Goal: Task Accomplishment & Management: Manage account settings

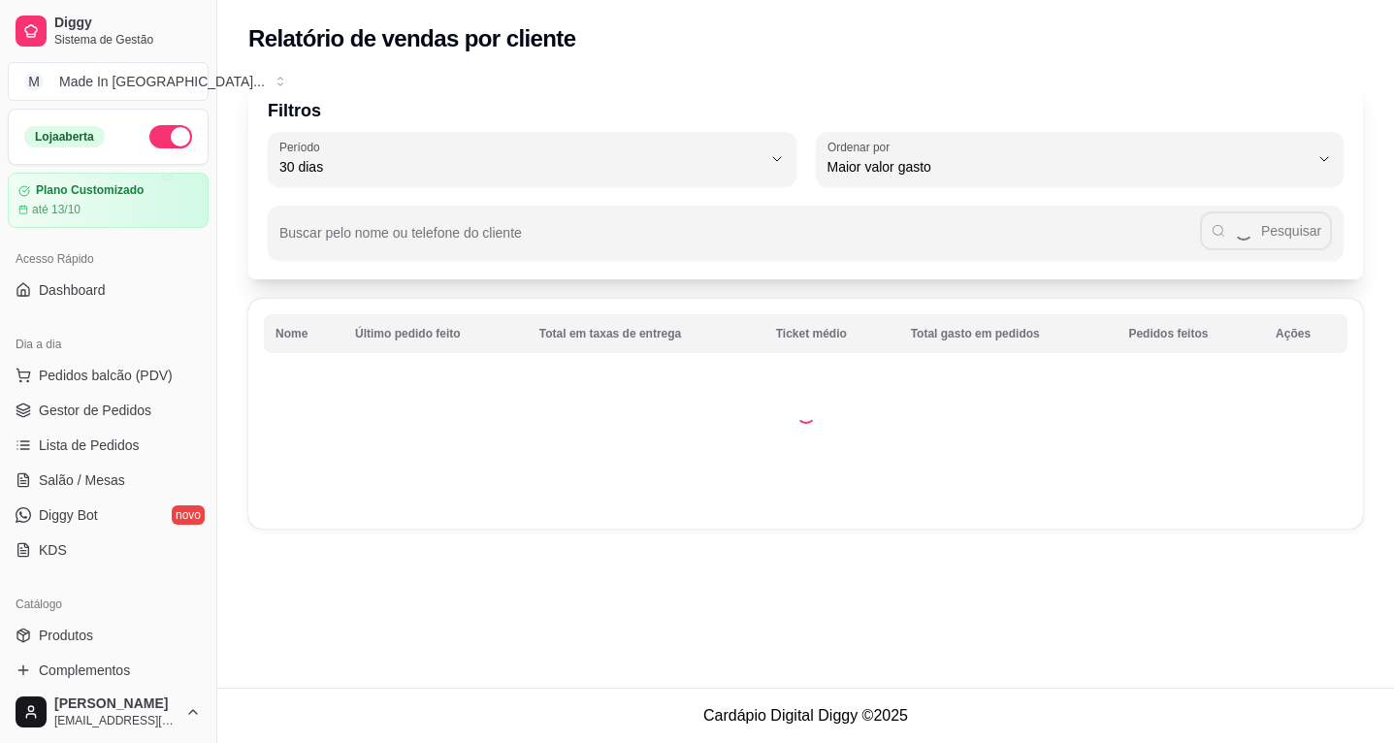
select select "30"
select select "HIGHEST_TOTAL_SPENT_WITH_ORDERS"
click at [139, 742] on span "Relatórios de vendas" at bounding box center [103, 755] width 128 height 19
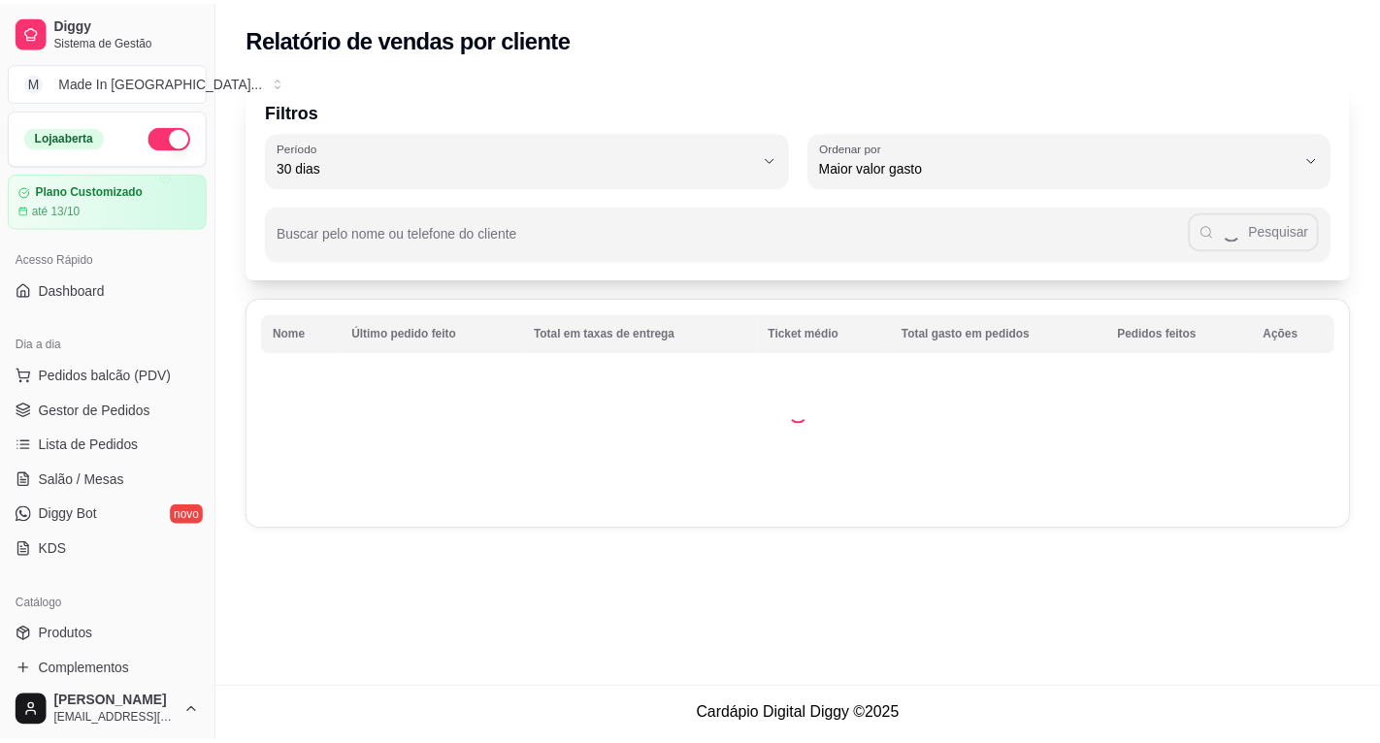
scroll to position [362, 0]
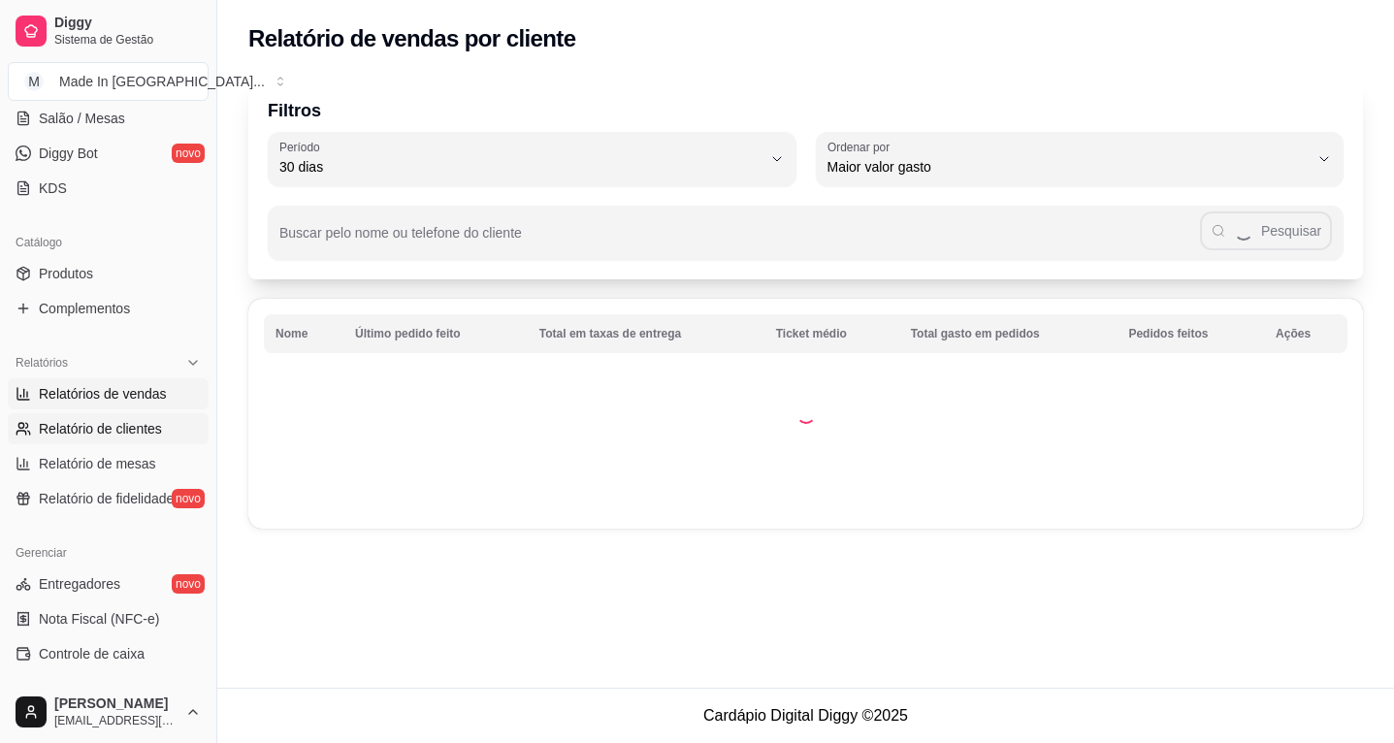
select select "ALL"
select select "0"
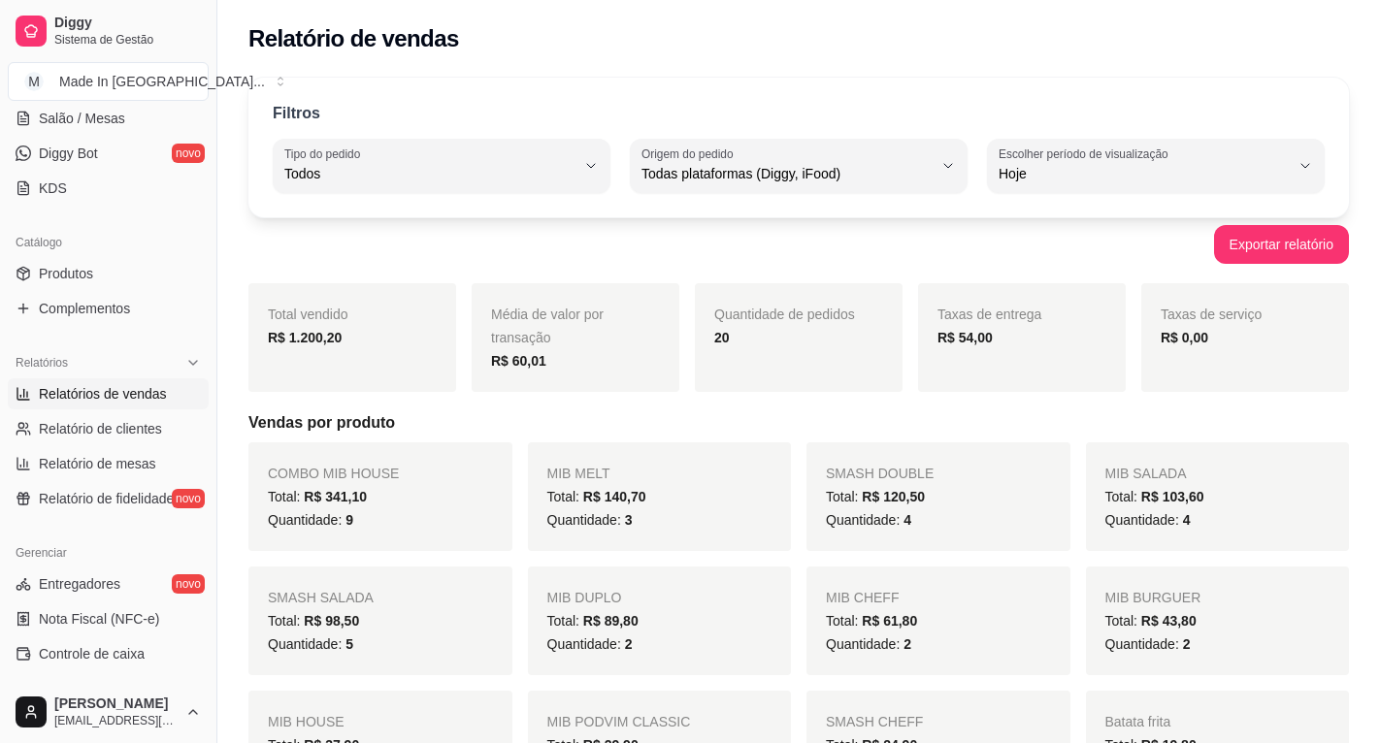
scroll to position [0, 0]
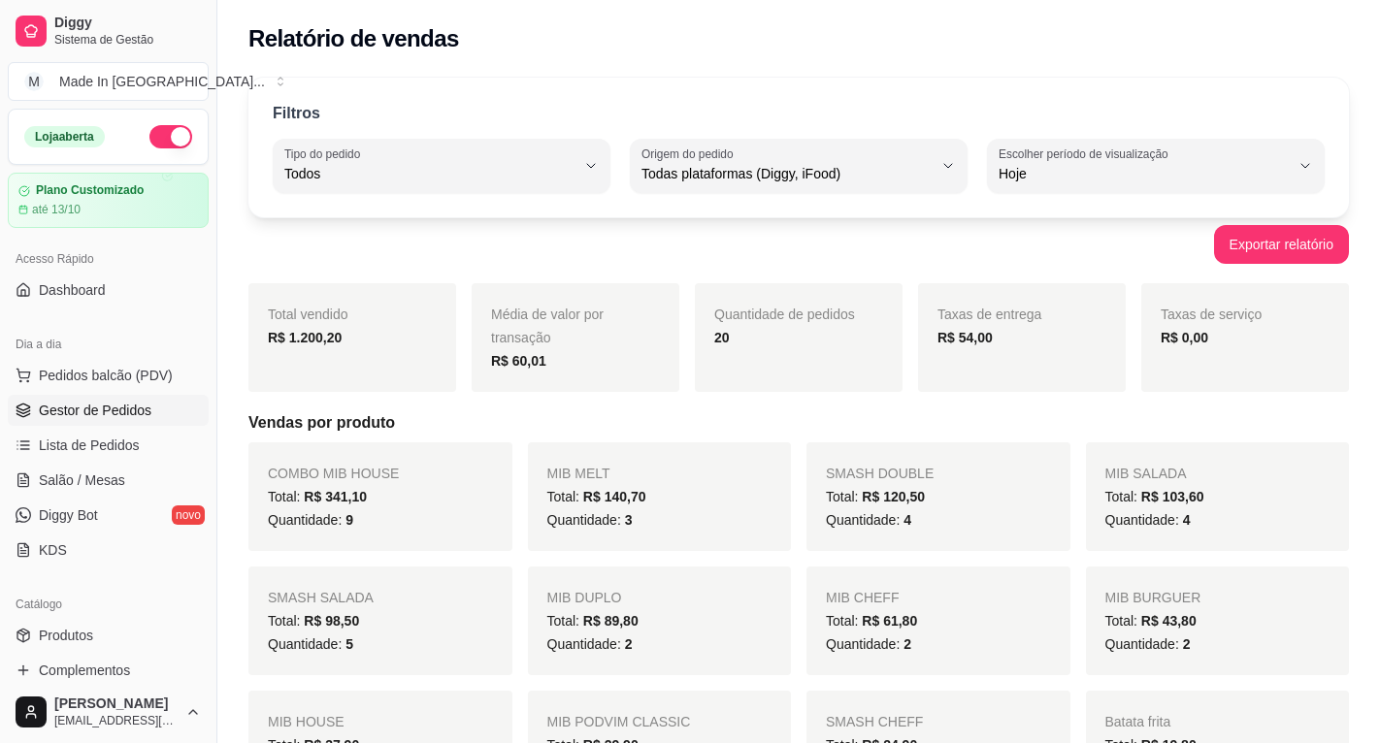
click at [100, 405] on span "Gestor de Pedidos" at bounding box center [95, 410] width 113 height 19
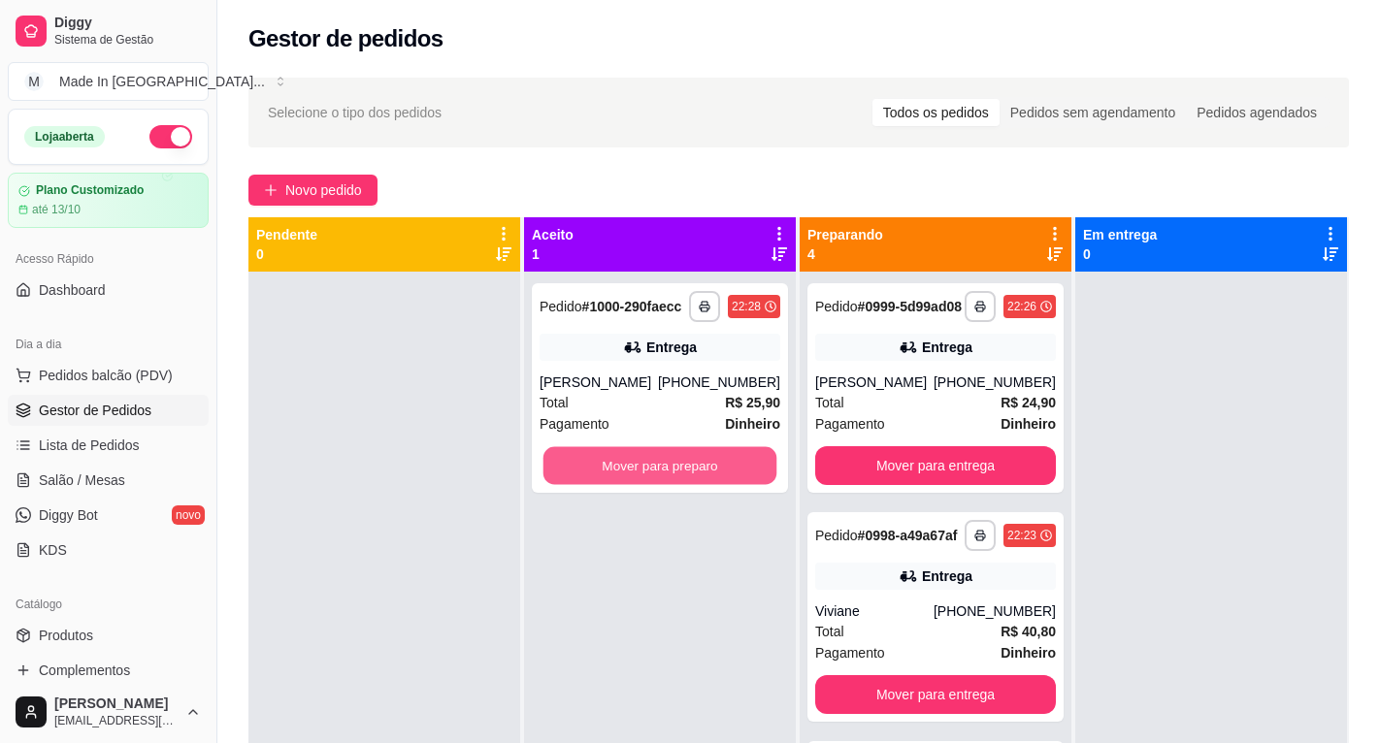
click at [552, 453] on button "Mover para preparo" at bounding box center [660, 466] width 234 height 38
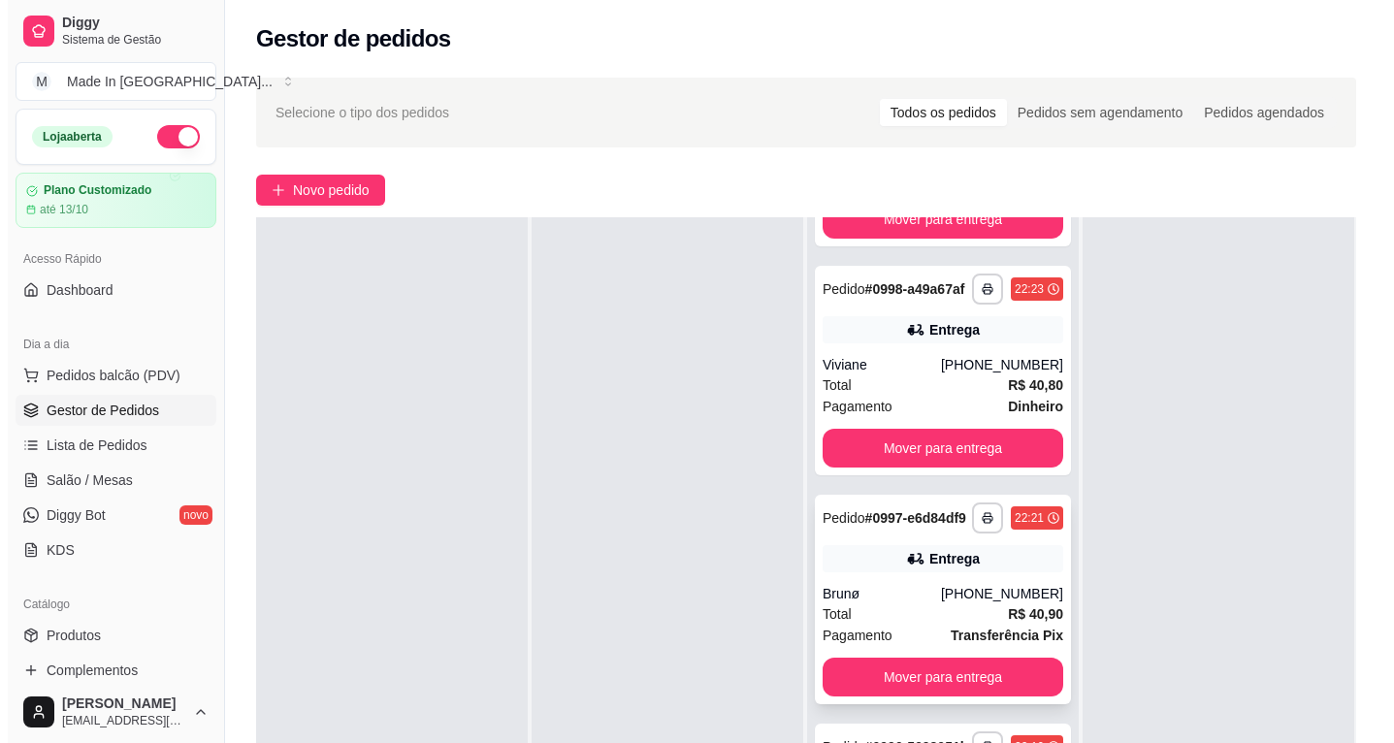
scroll to position [291, 0]
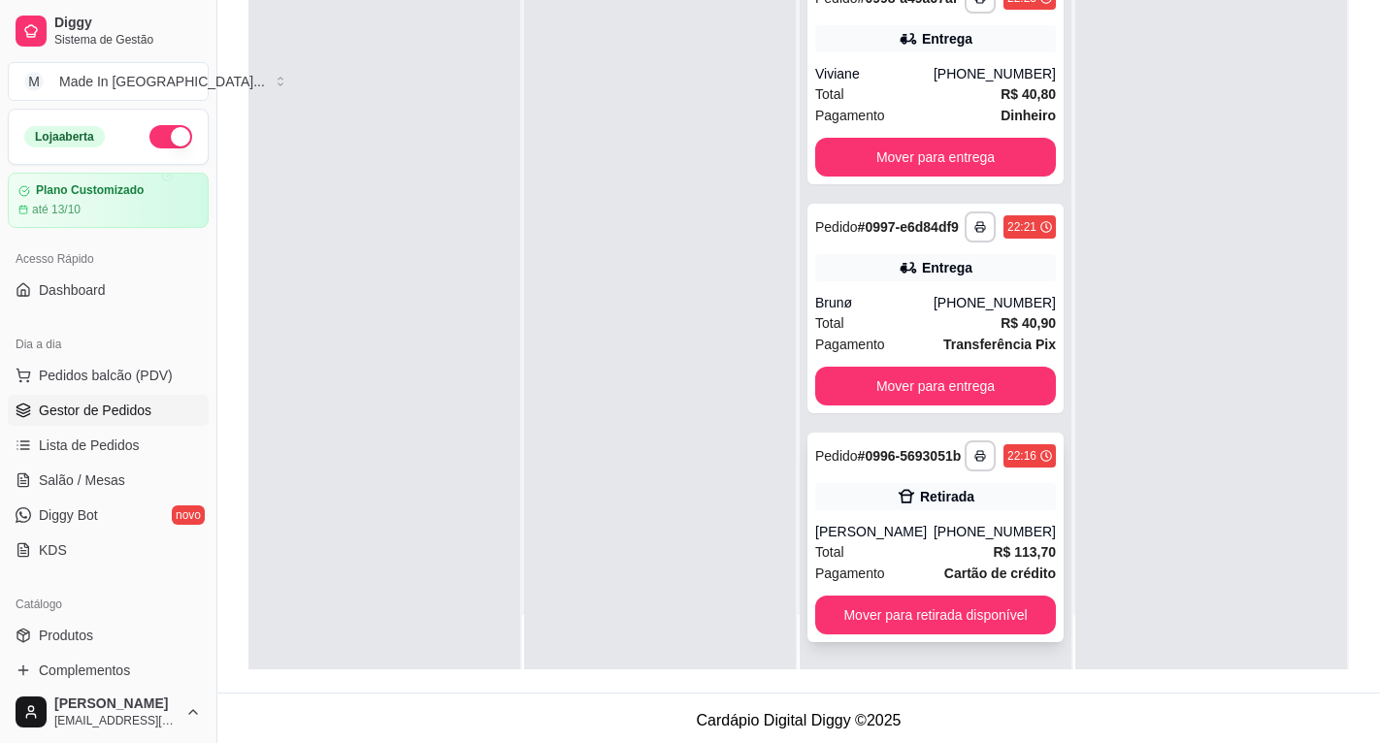
click at [857, 563] on span "Pagamento" at bounding box center [850, 573] width 70 height 21
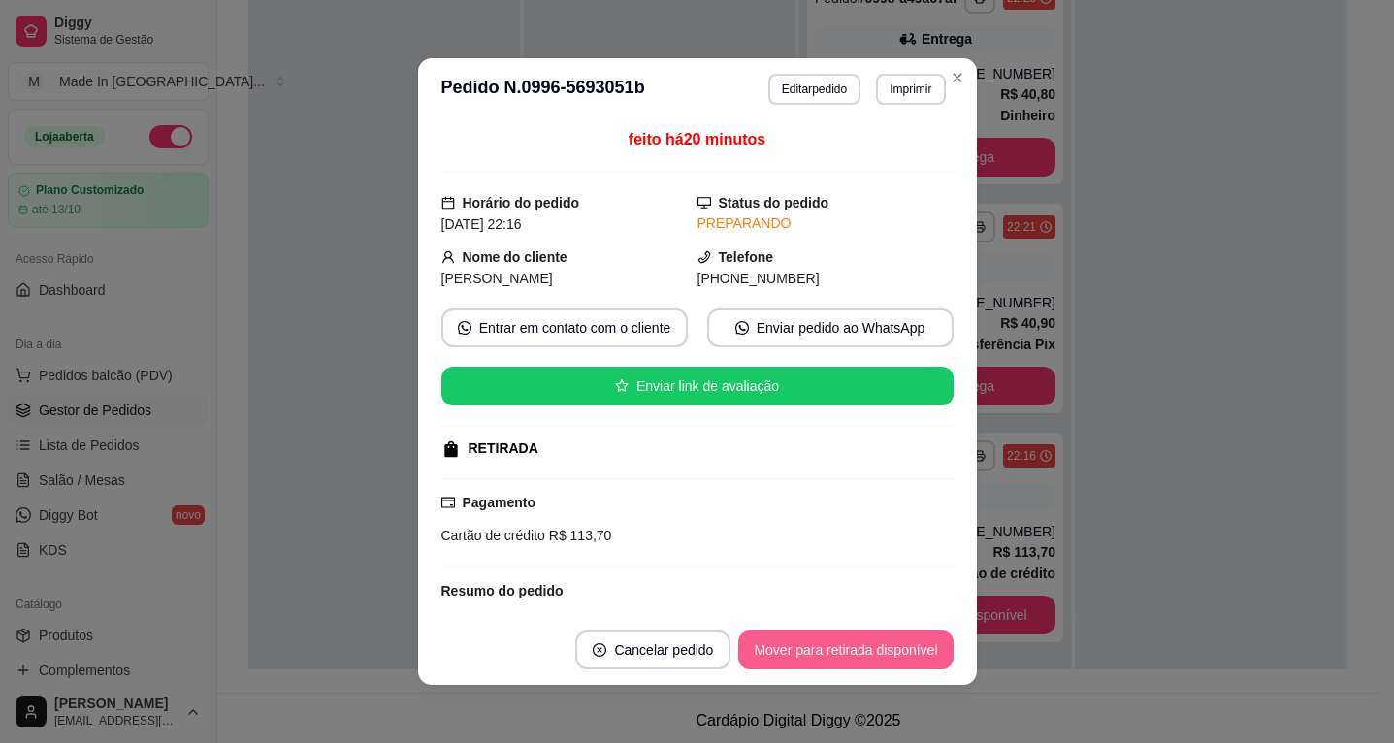
click at [817, 636] on button "Mover para retirada disponível" at bounding box center [845, 650] width 214 height 39
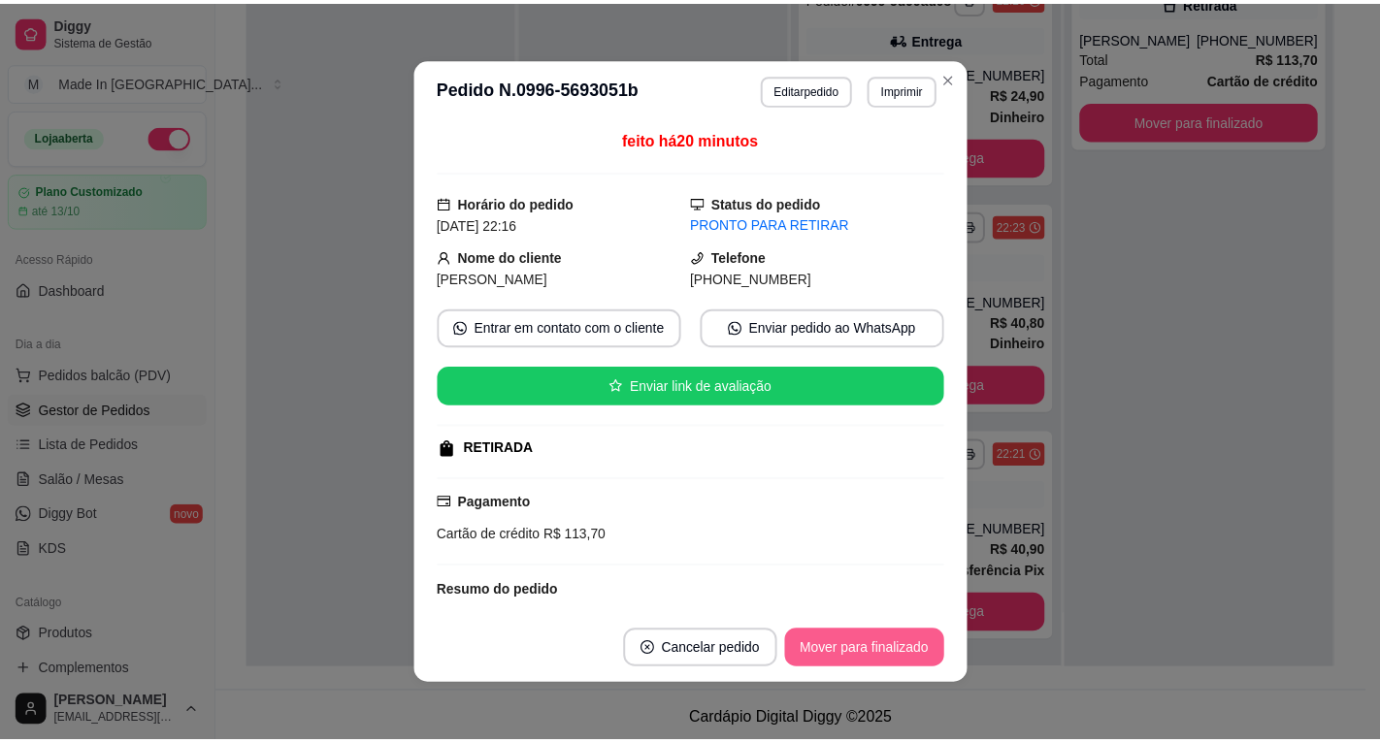
scroll to position [254, 0]
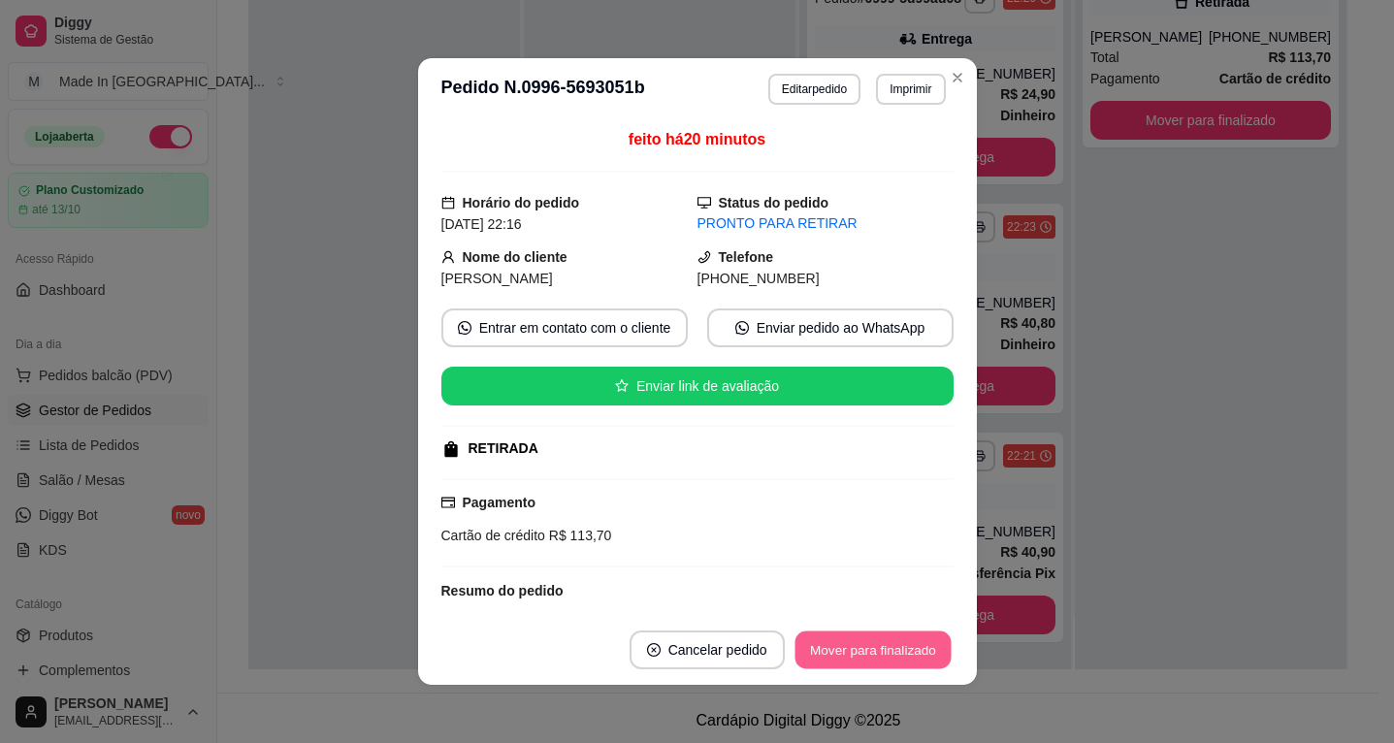
click at [815, 658] on button "Mover para finalizado" at bounding box center [873, 651] width 156 height 38
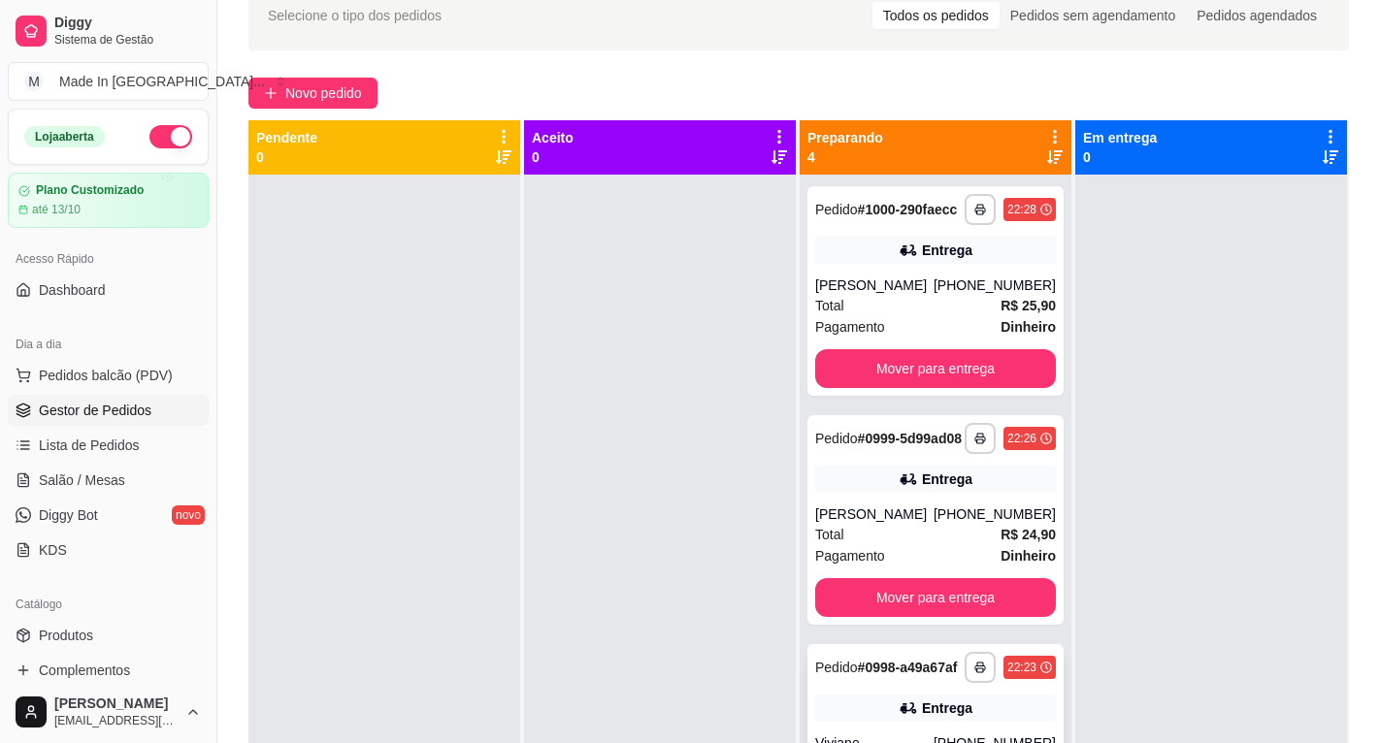
scroll to position [0, 0]
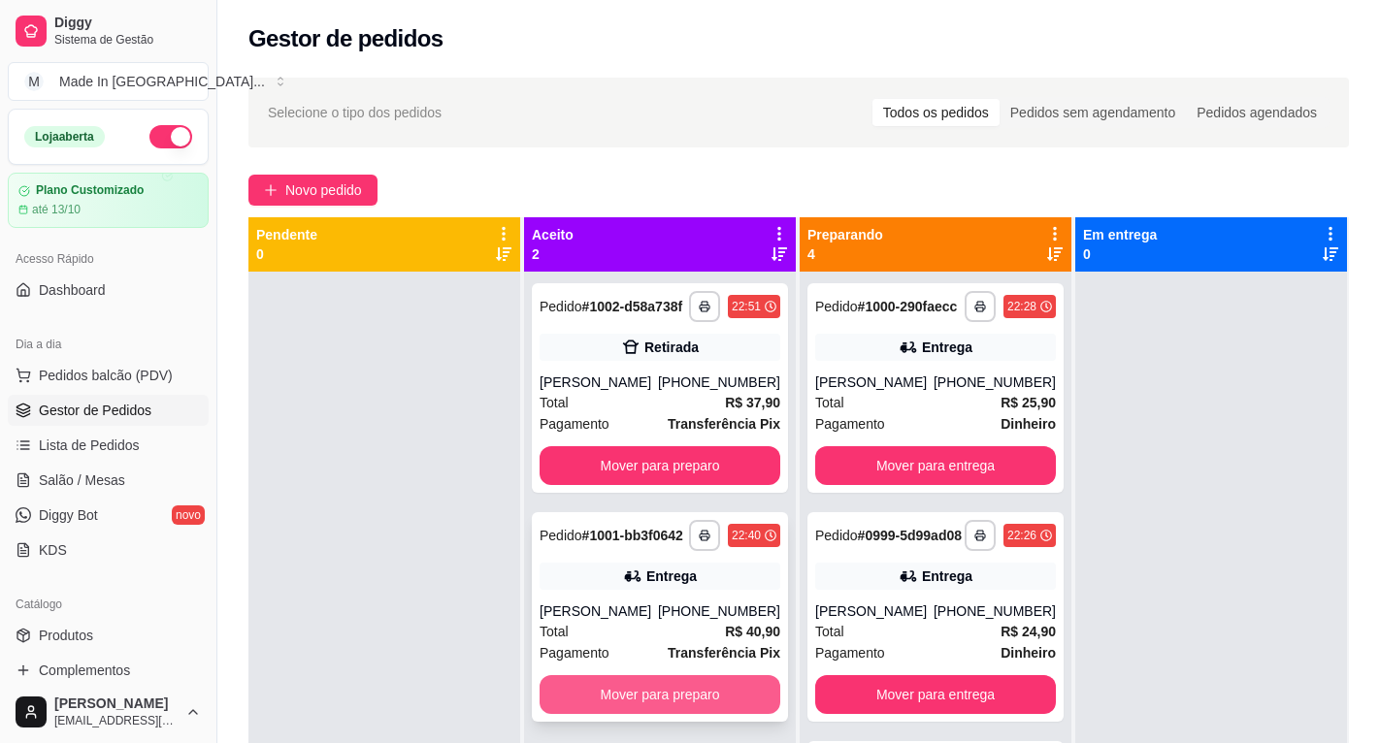
click at [662, 687] on button "Mover para preparo" at bounding box center [659, 694] width 241 height 39
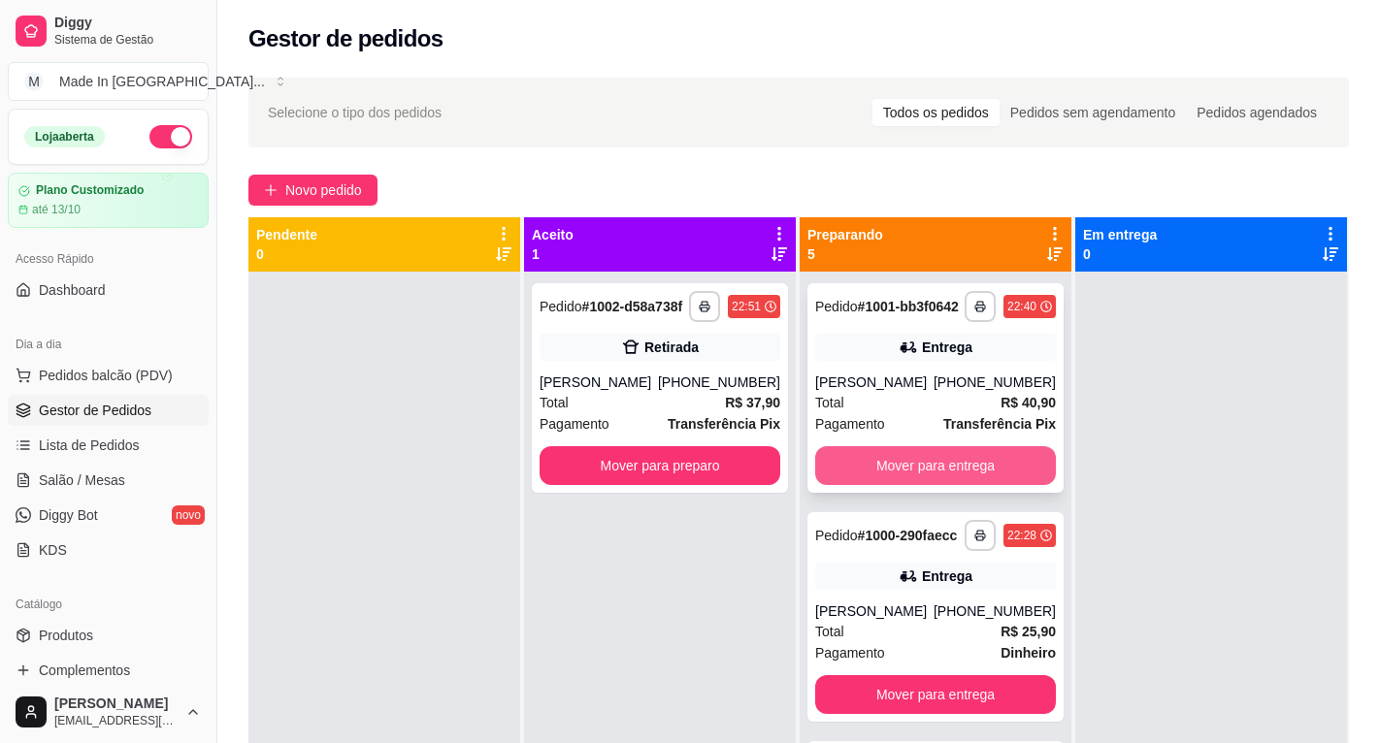
click at [889, 480] on button "Mover para entrega" at bounding box center [935, 465] width 241 height 39
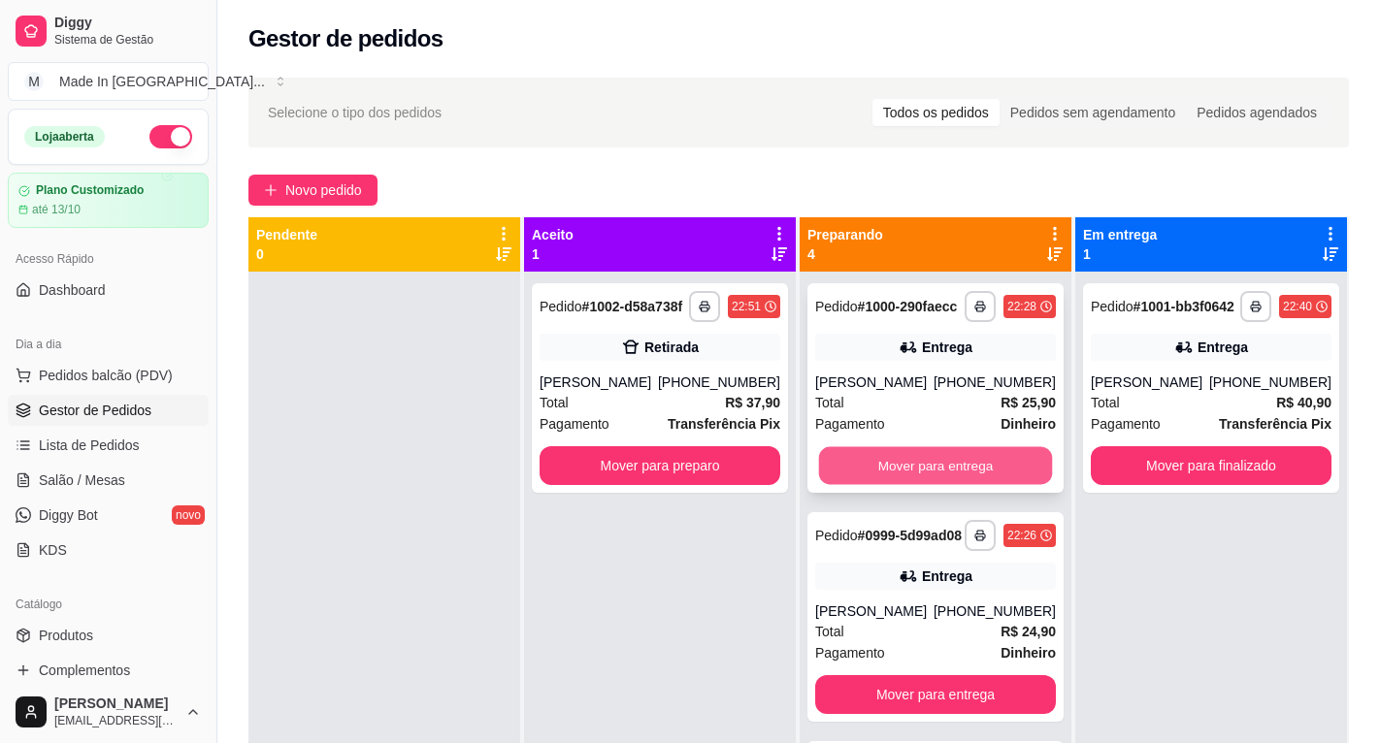
click at [897, 477] on button "Mover para entrega" at bounding box center [936, 466] width 234 height 38
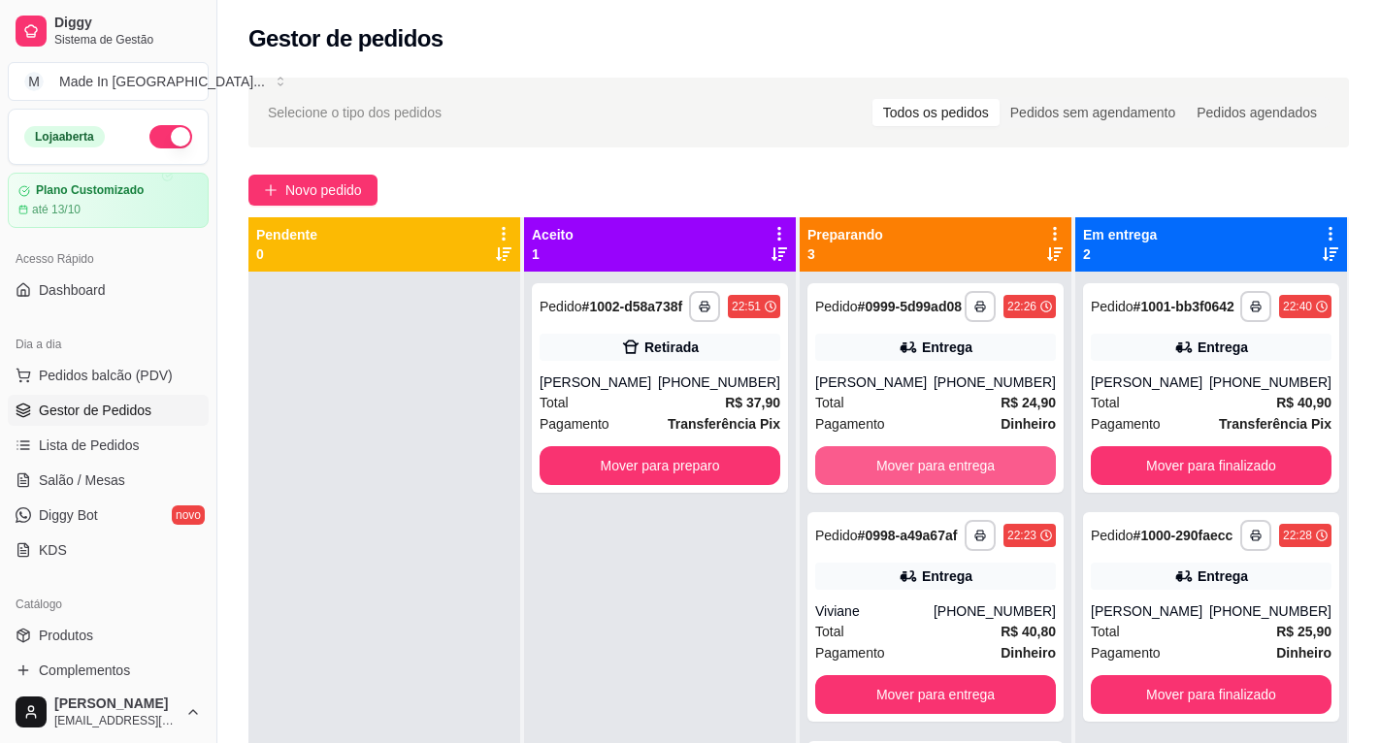
click at [897, 477] on button "Mover para entrega" at bounding box center [935, 465] width 241 height 39
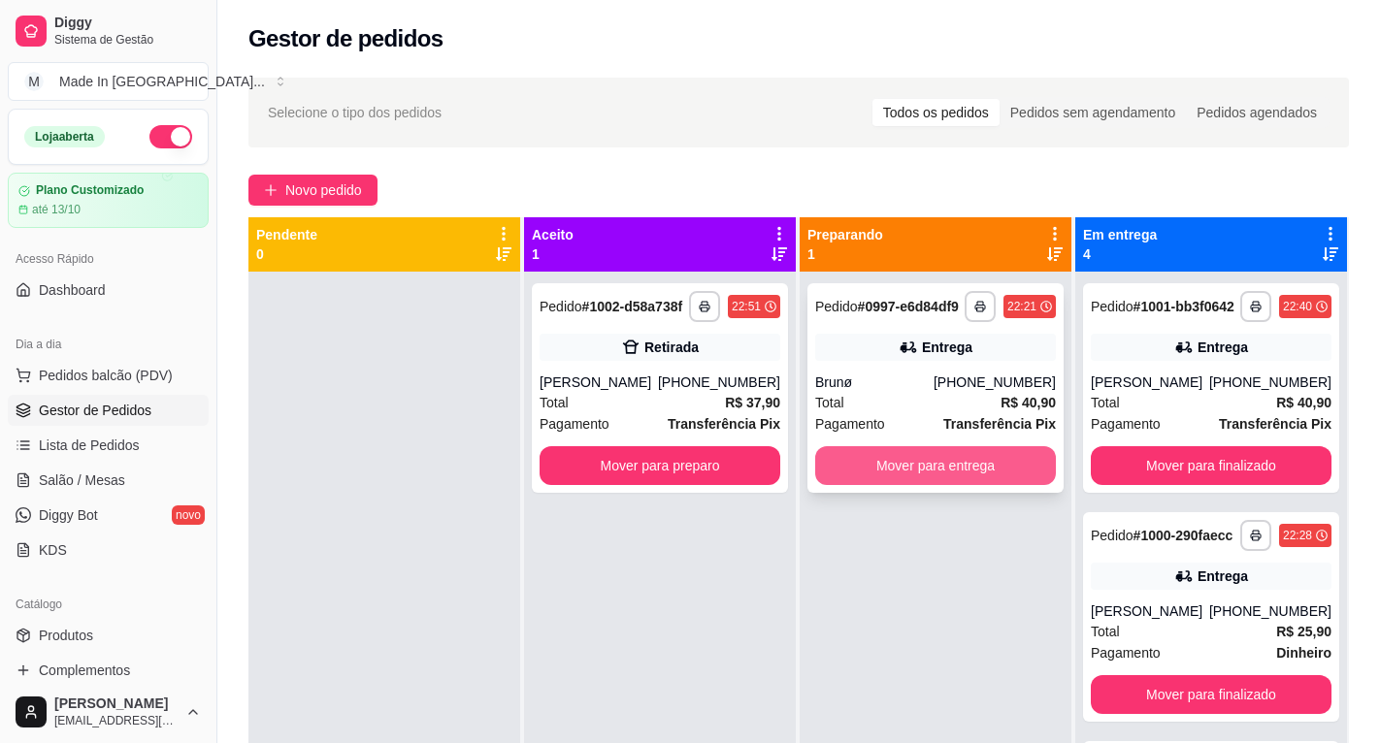
click at [903, 471] on button "Mover para entrega" at bounding box center [935, 465] width 241 height 39
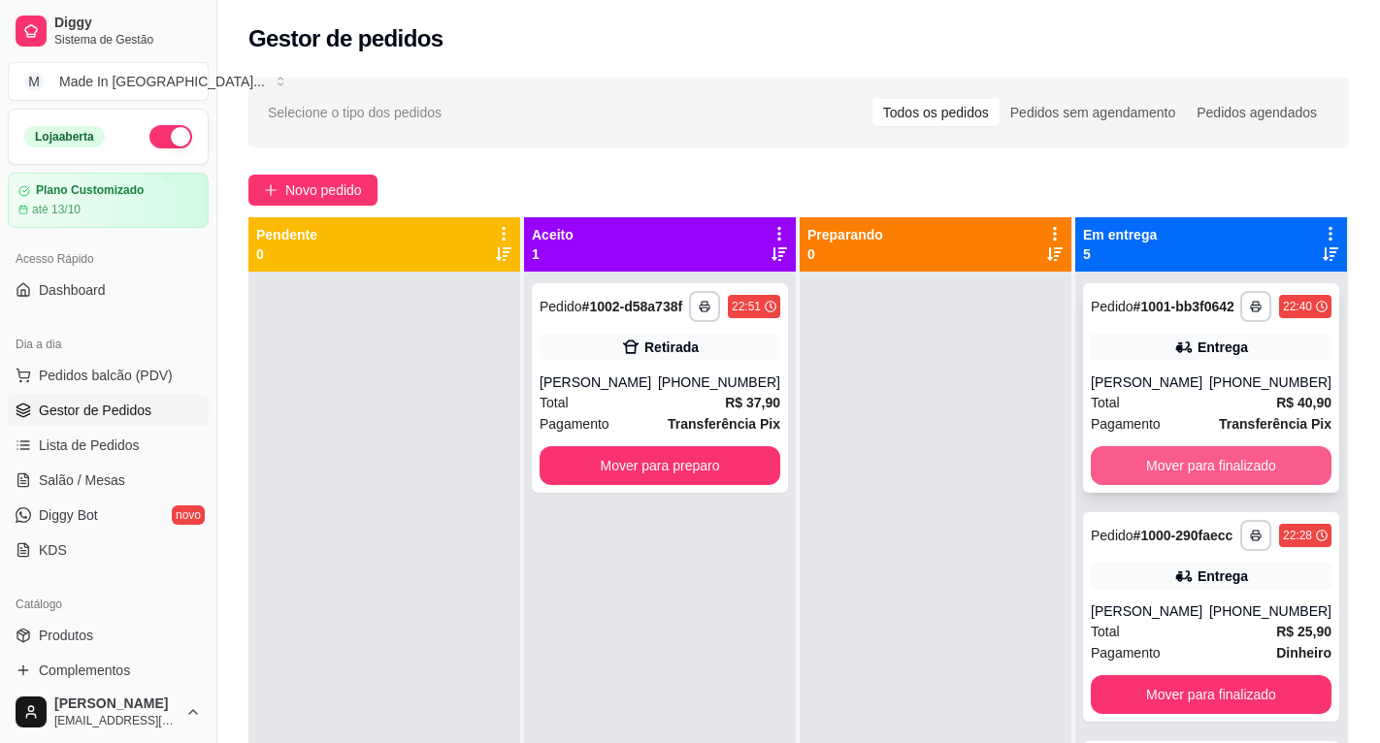
click at [1230, 479] on button "Mover para finalizado" at bounding box center [1210, 465] width 241 height 39
click at [1230, 479] on button "Mover para finalizado" at bounding box center [1211, 466] width 234 height 38
click at [1230, 479] on button "Mover para finalizado" at bounding box center [1210, 465] width 241 height 39
click at [1229, 479] on button "Mover para finalizado" at bounding box center [1210, 465] width 241 height 39
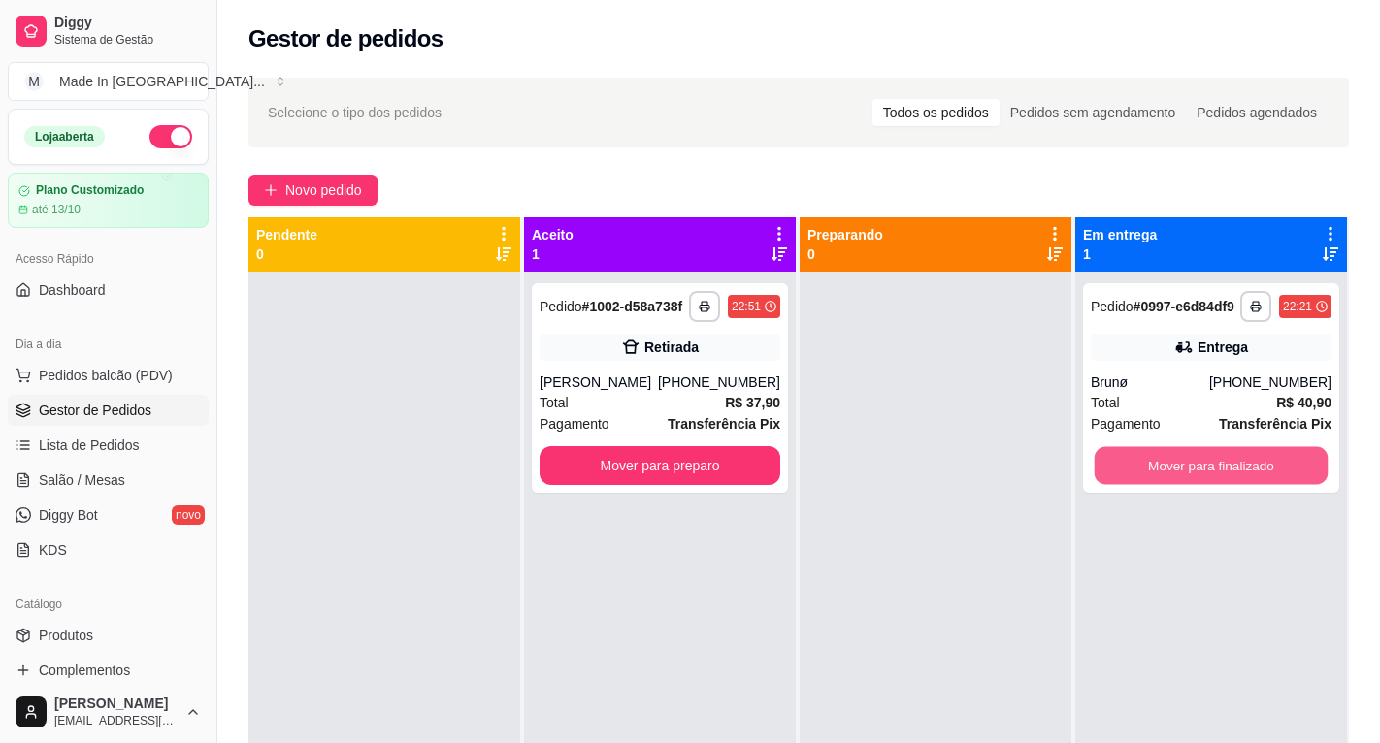
click at [1229, 479] on button "Mover para finalizado" at bounding box center [1211, 466] width 234 height 38
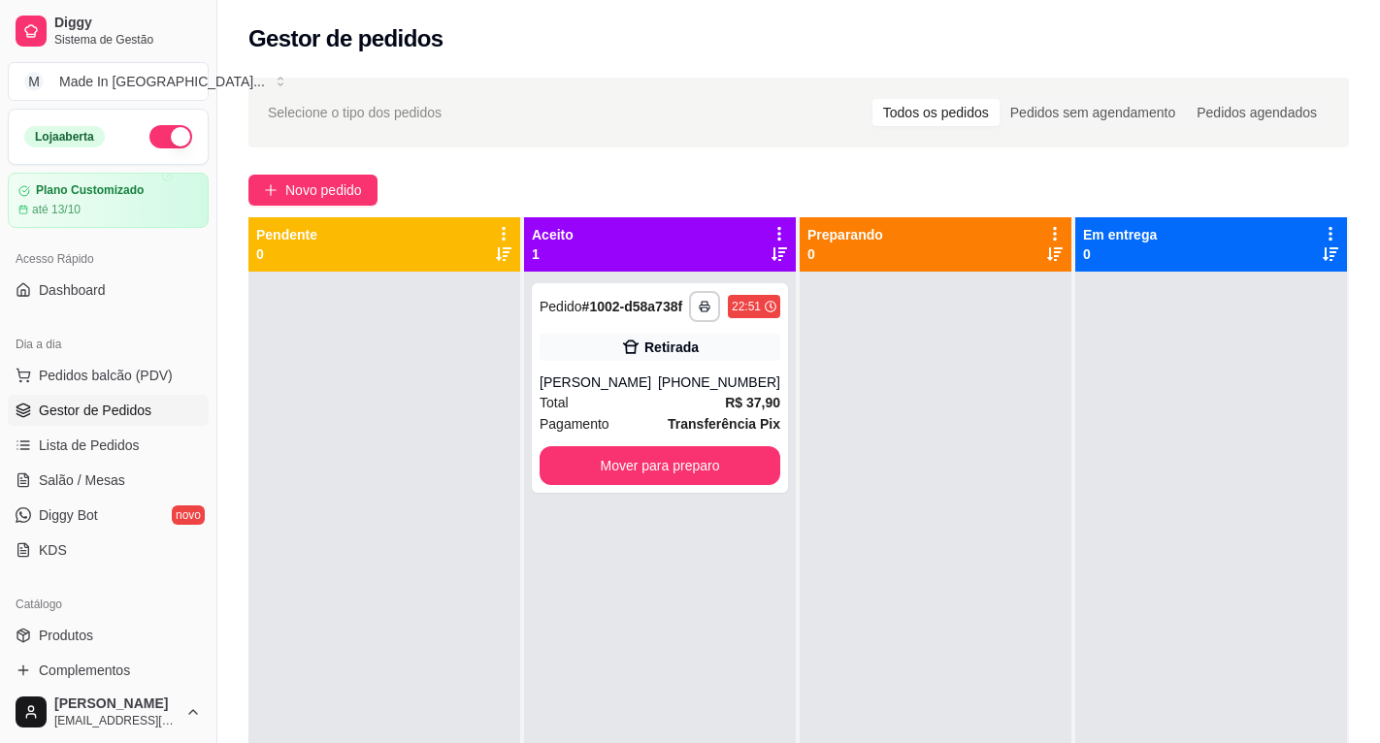
scroll to position [97, 0]
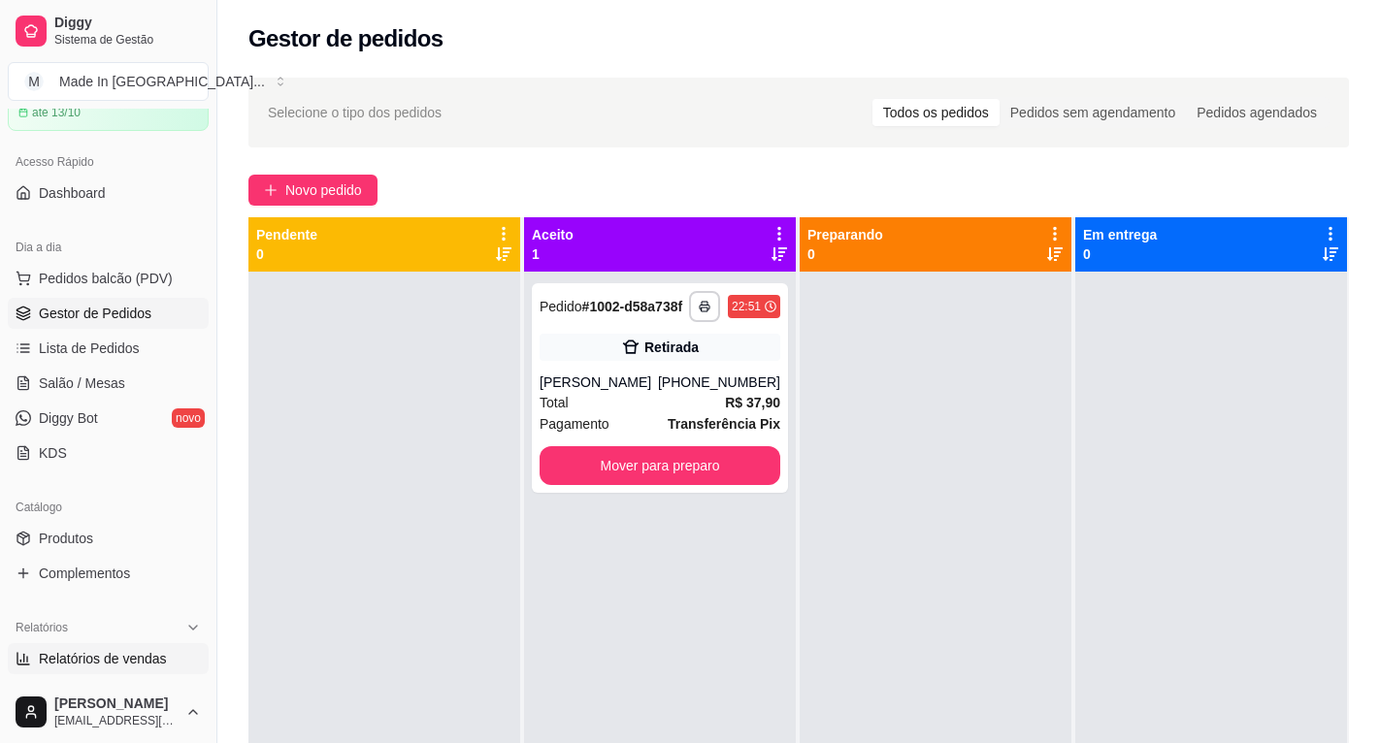
click at [117, 664] on span "Relatórios de vendas" at bounding box center [103, 658] width 128 height 19
select select "ALL"
select select "0"
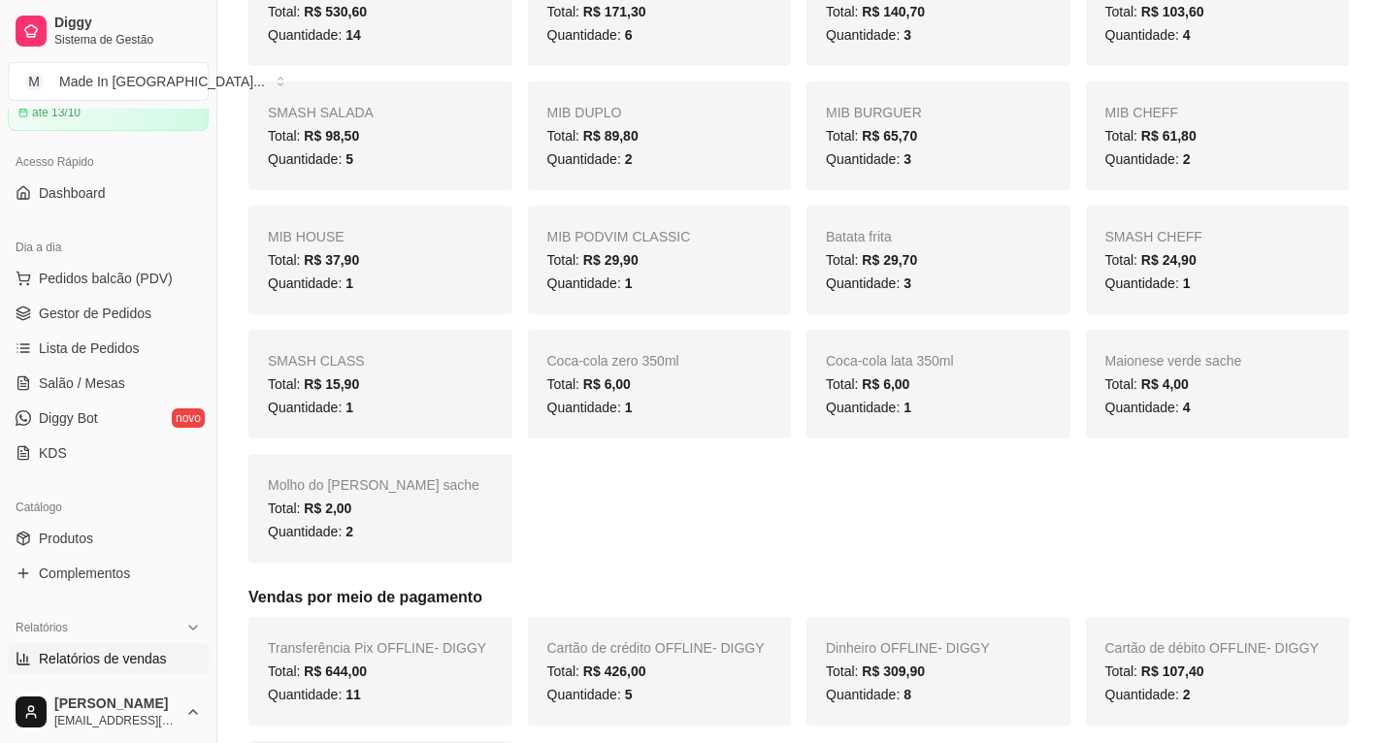
scroll to position [194, 0]
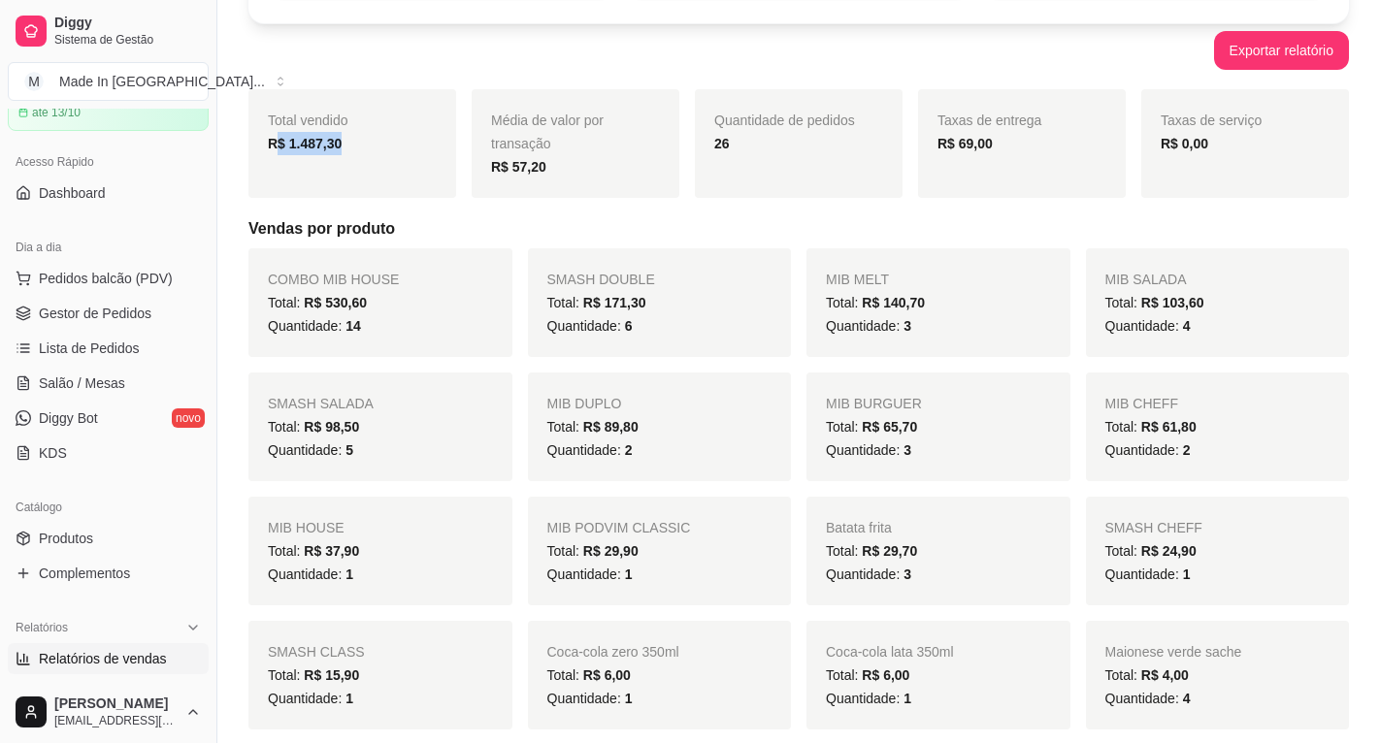
drag, startPoint x: 277, startPoint y: 147, endPoint x: 404, endPoint y: 162, distance: 127.0
click at [382, 143] on div "R$ 1.487,30" at bounding box center [352, 143] width 169 height 23
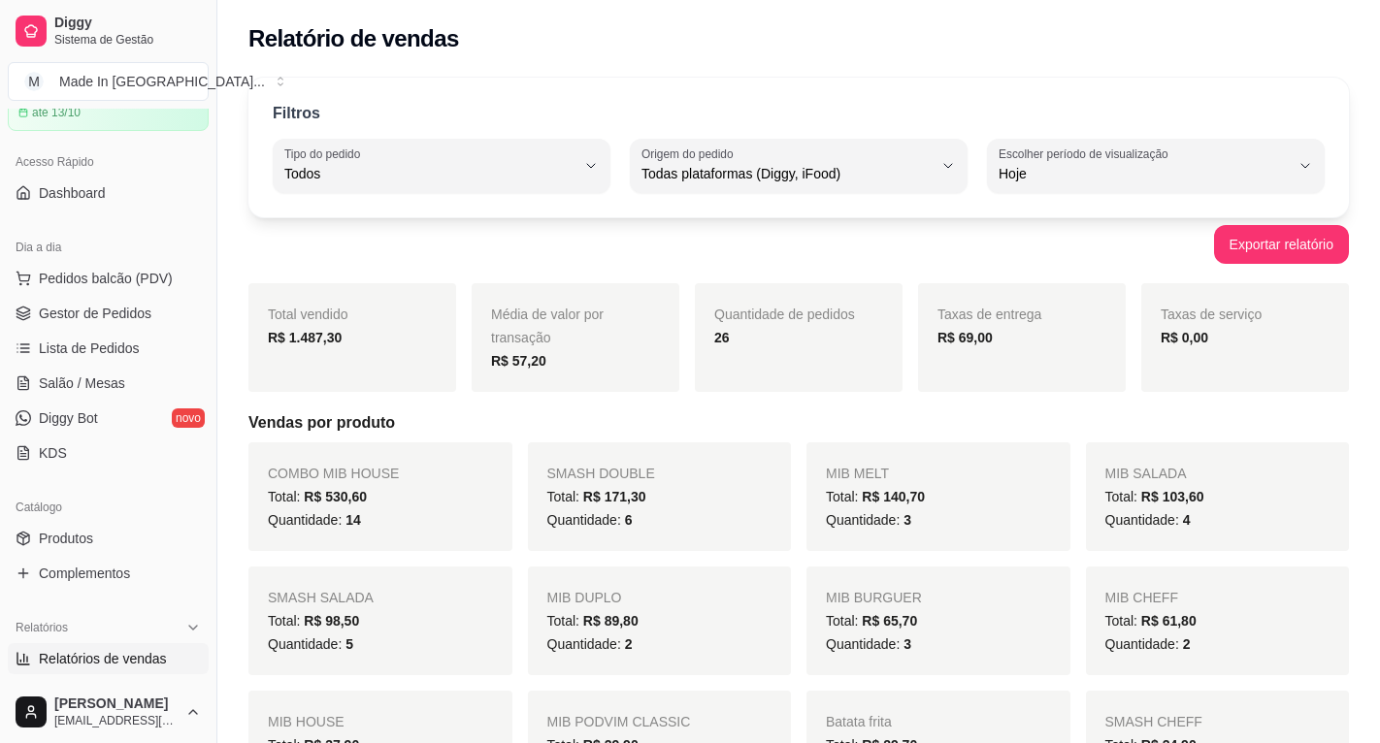
click at [620, 253] on div "Exportar relatório" at bounding box center [798, 244] width 1100 height 39
click at [108, 322] on span "Gestor de Pedidos" at bounding box center [95, 313] width 113 height 19
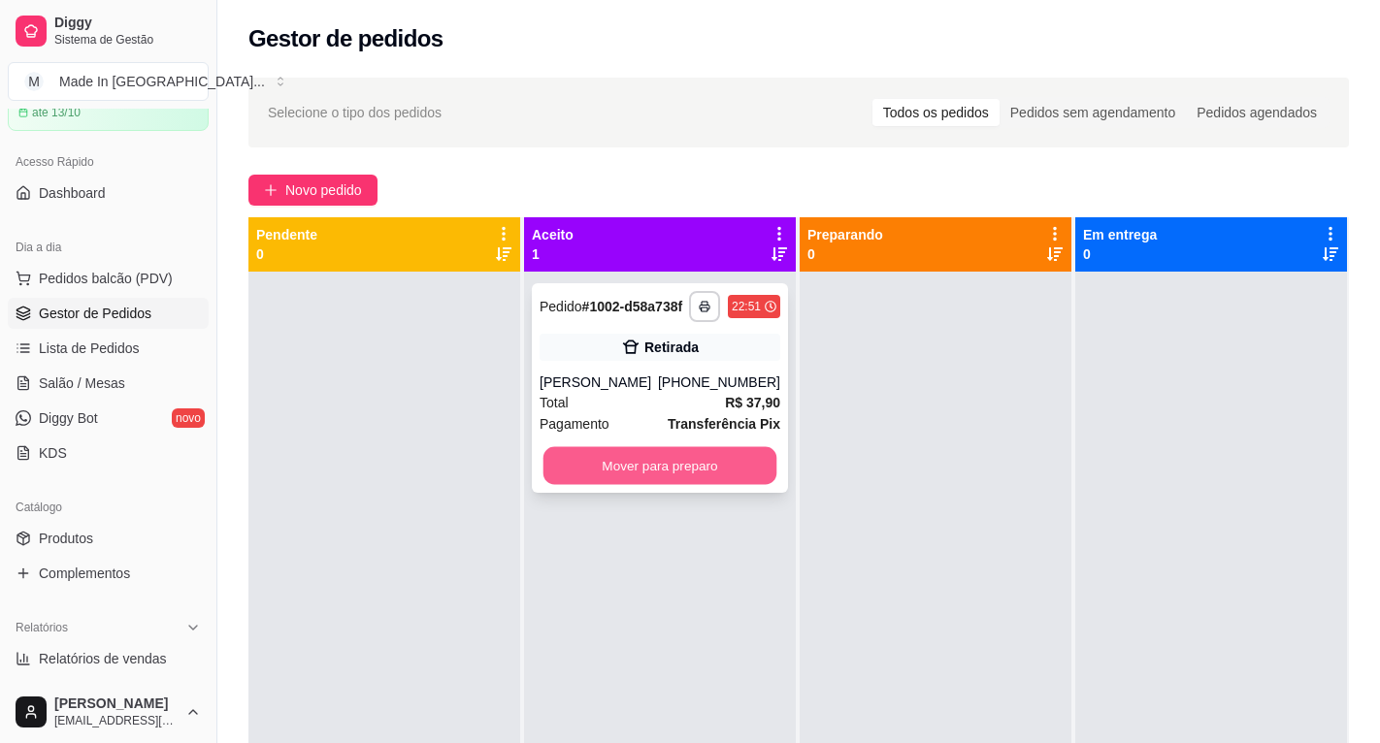
click at [611, 478] on button "Mover para preparo" at bounding box center [660, 466] width 234 height 38
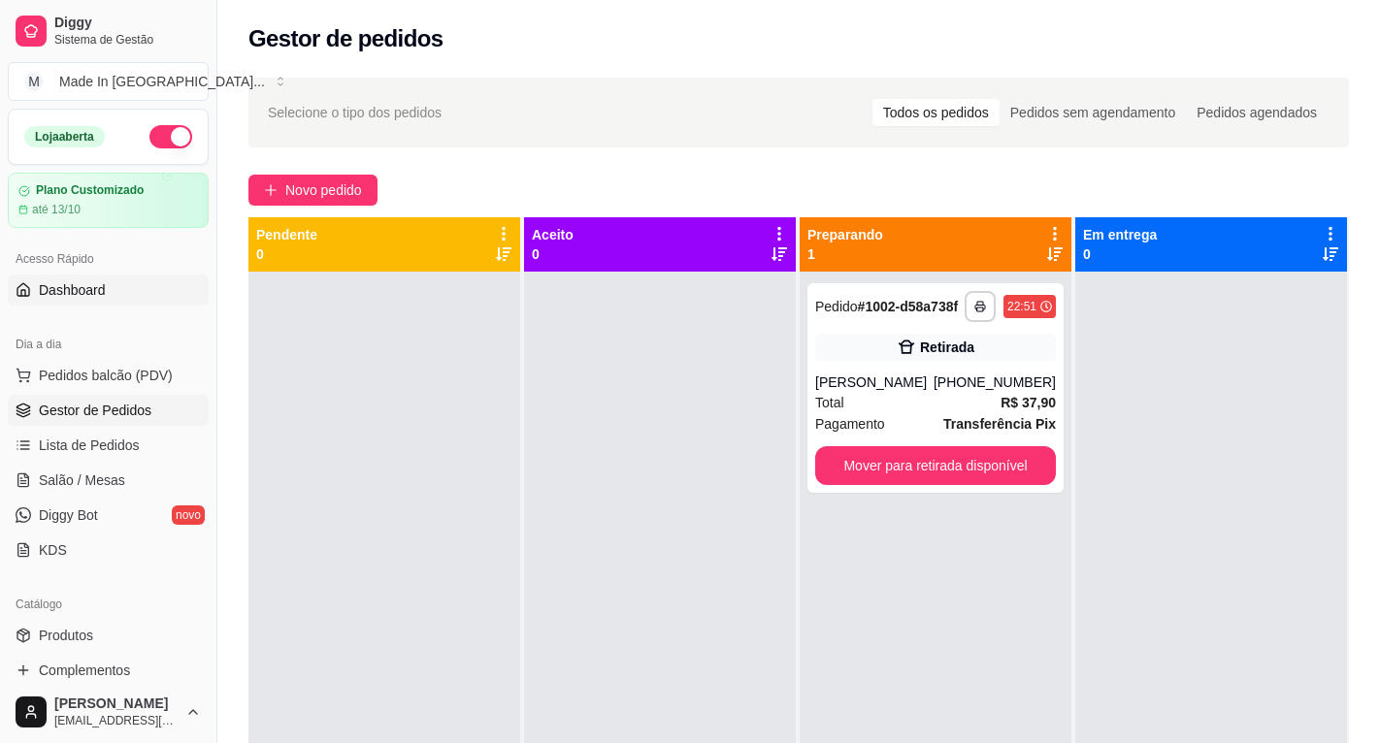
click at [82, 283] on span "Dashboard" at bounding box center [72, 289] width 67 height 19
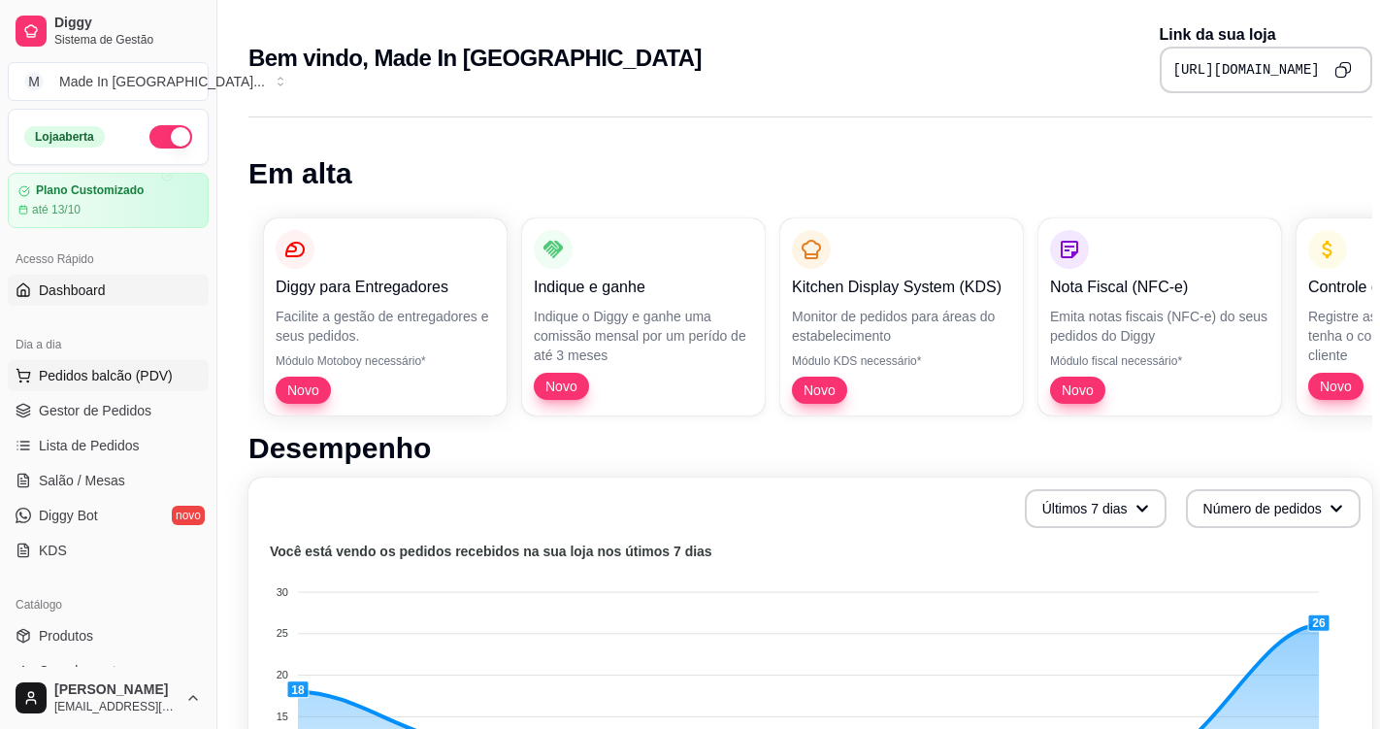
click at [113, 371] on span "Pedidos balcão (PDV)" at bounding box center [106, 375] width 134 height 19
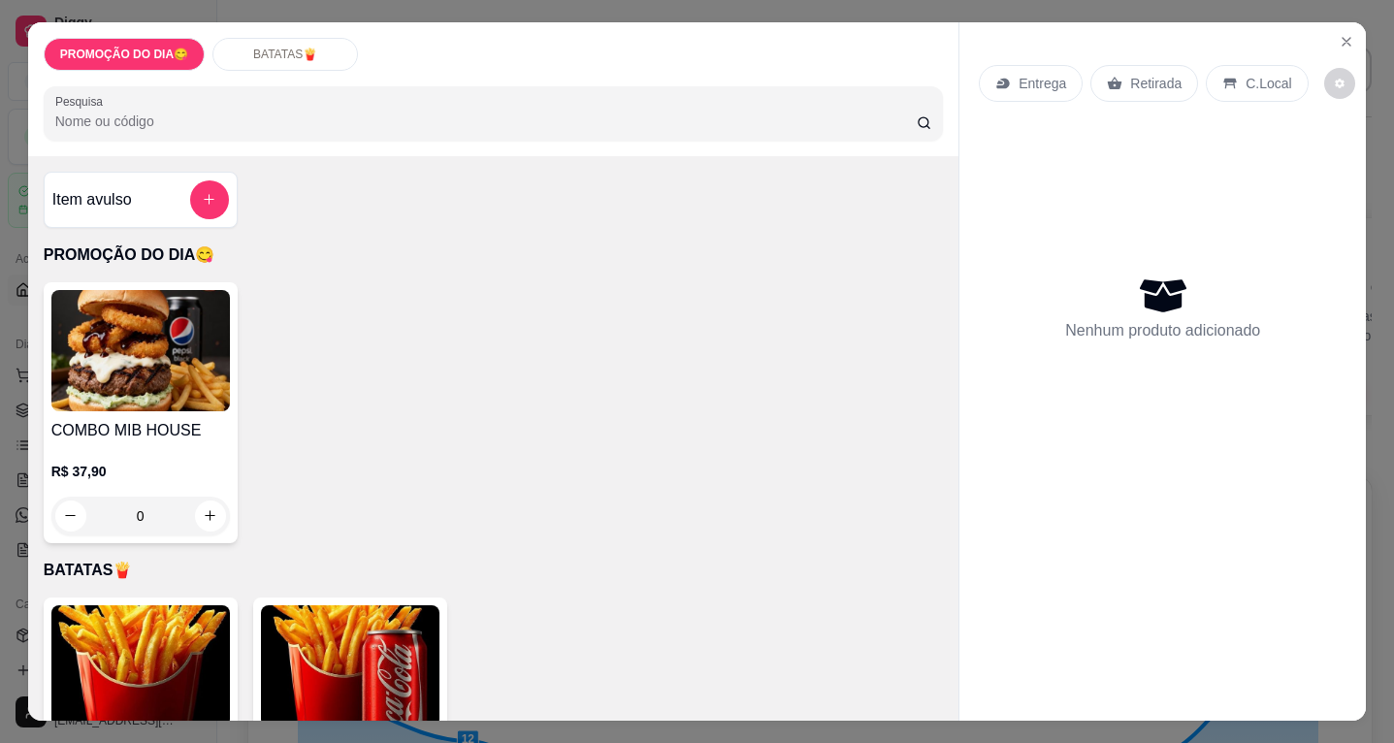
click at [155, 384] on img at bounding box center [140, 350] width 179 height 121
click at [1352, 37] on button "Close" at bounding box center [1346, 41] width 31 height 31
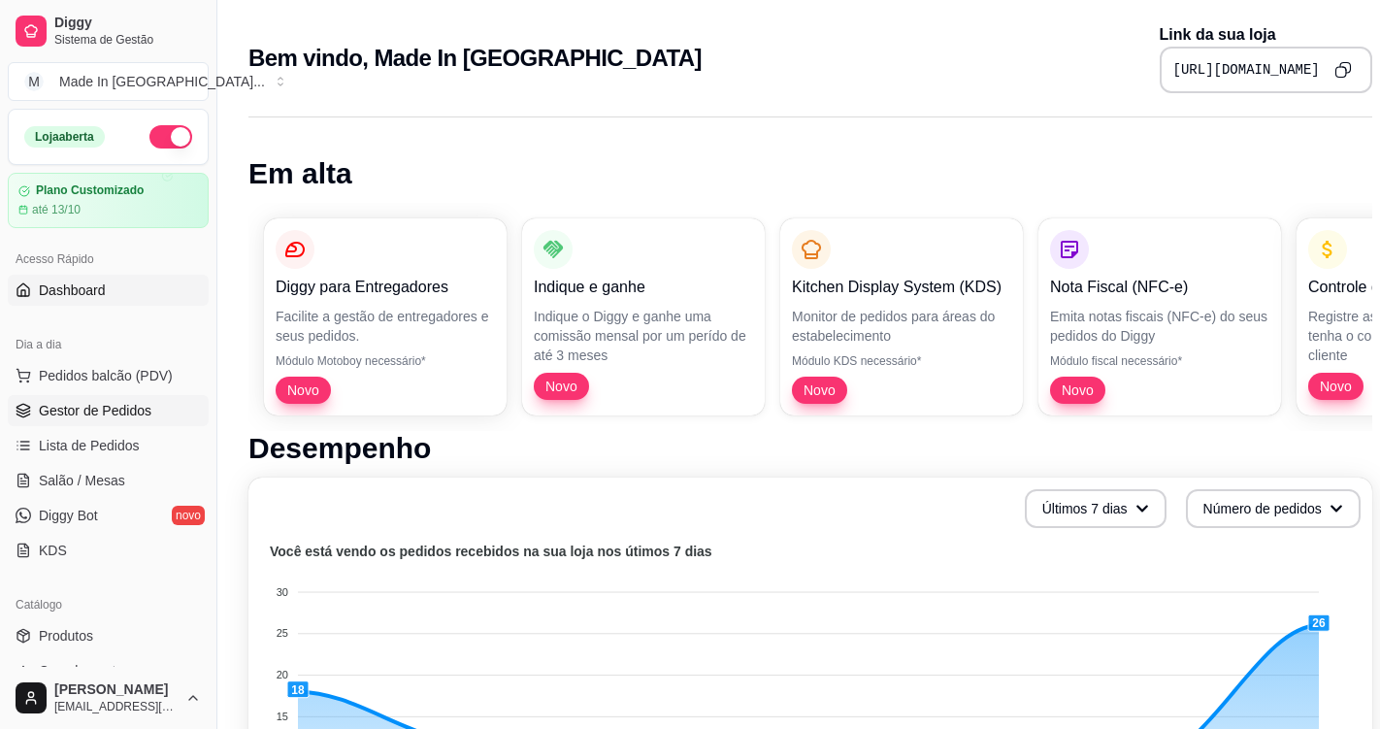
click at [90, 408] on span "Gestor de Pedidos" at bounding box center [95, 410] width 113 height 19
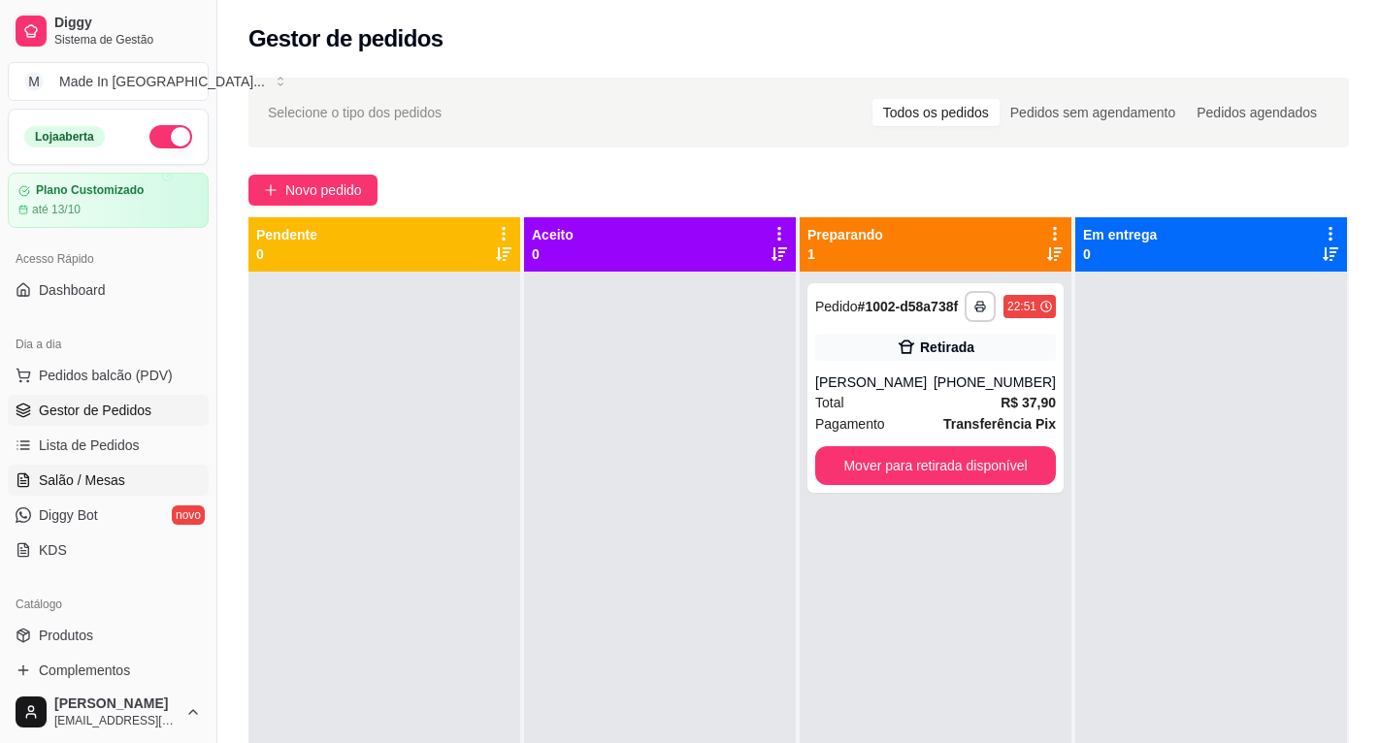
click at [97, 484] on span "Salão / Mesas" at bounding box center [82, 480] width 86 height 19
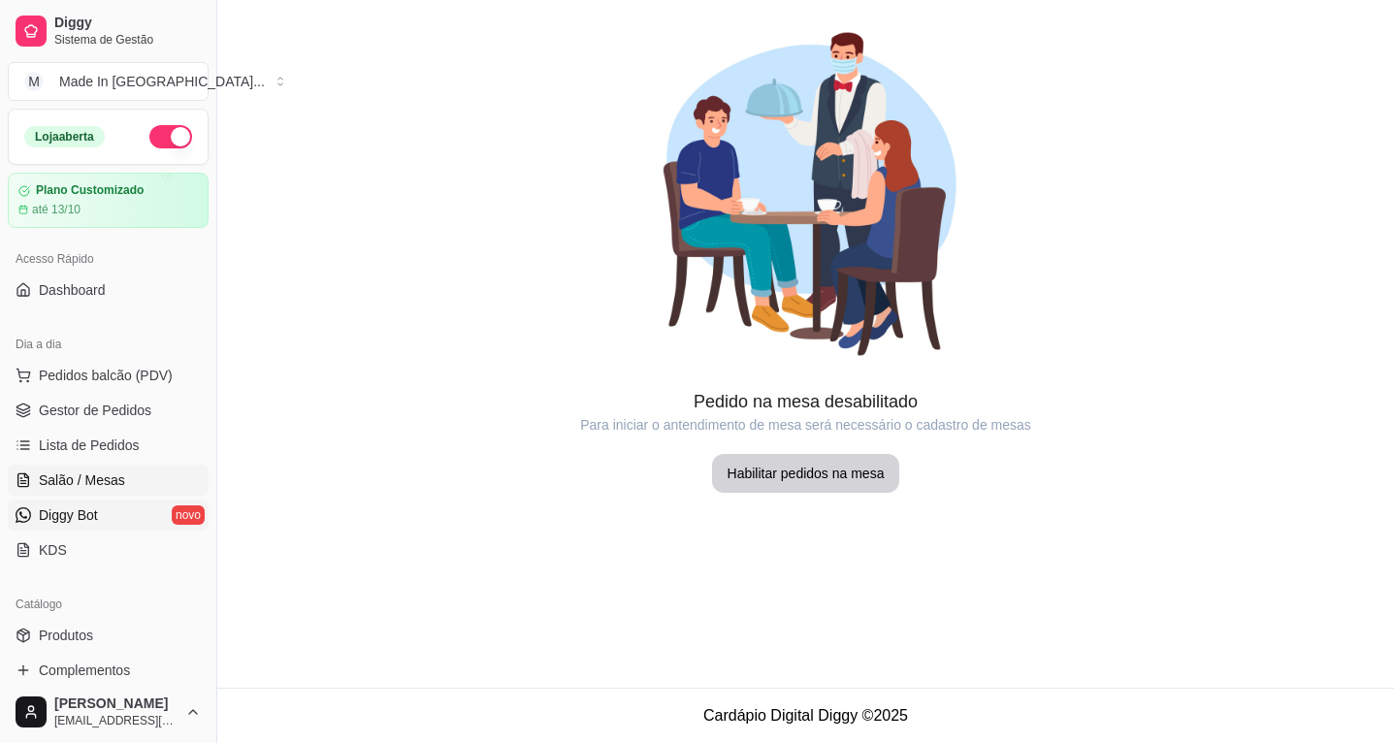
click at [78, 515] on span "Diggy Bot" at bounding box center [68, 514] width 59 height 19
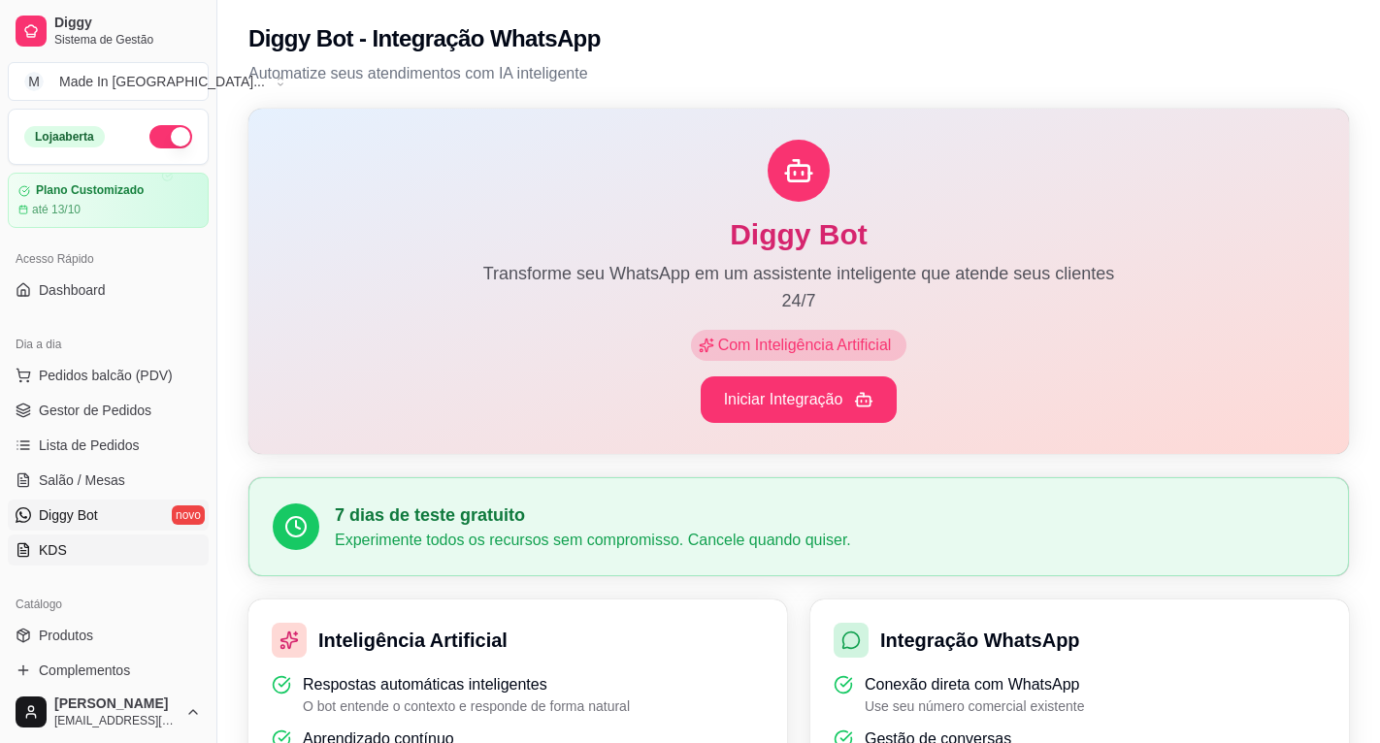
click at [58, 545] on span "KDS" at bounding box center [53, 549] width 28 height 19
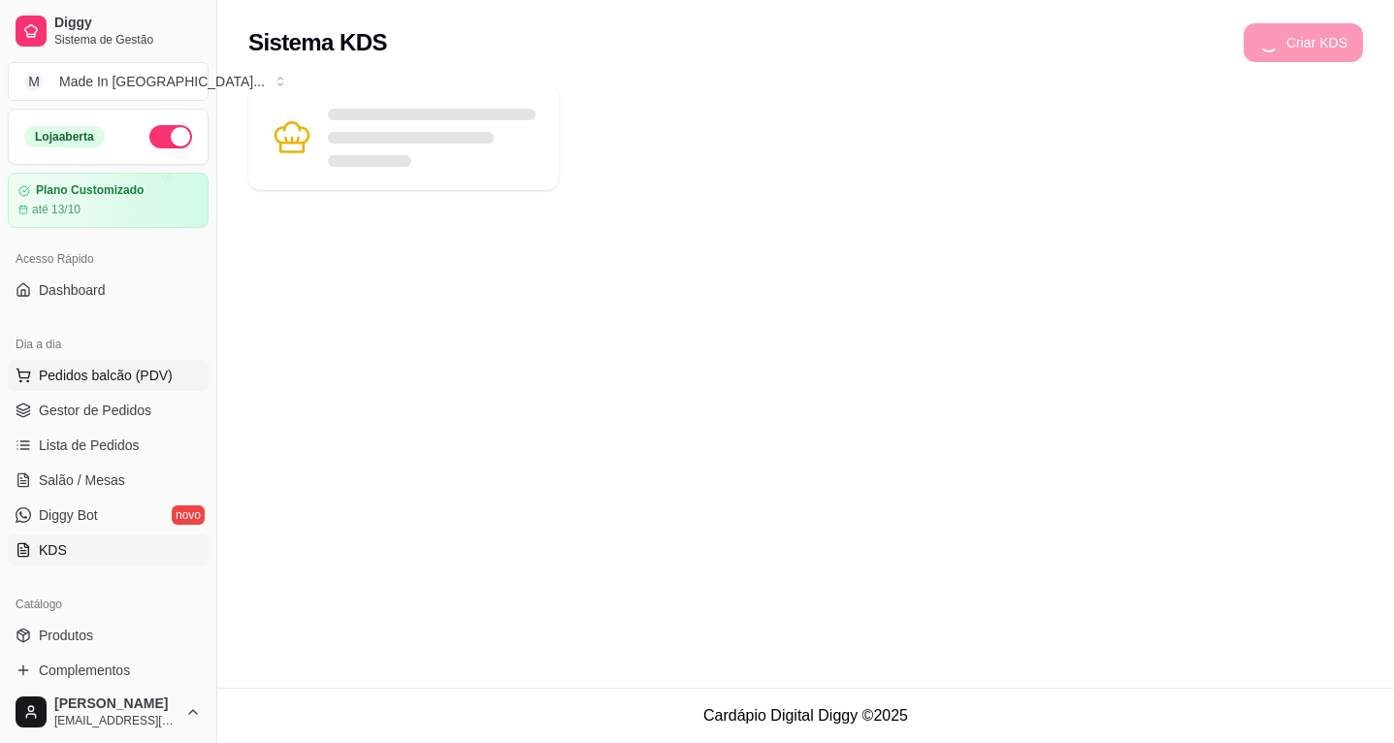
click at [81, 382] on span "Pedidos balcão (PDV)" at bounding box center [106, 375] width 134 height 19
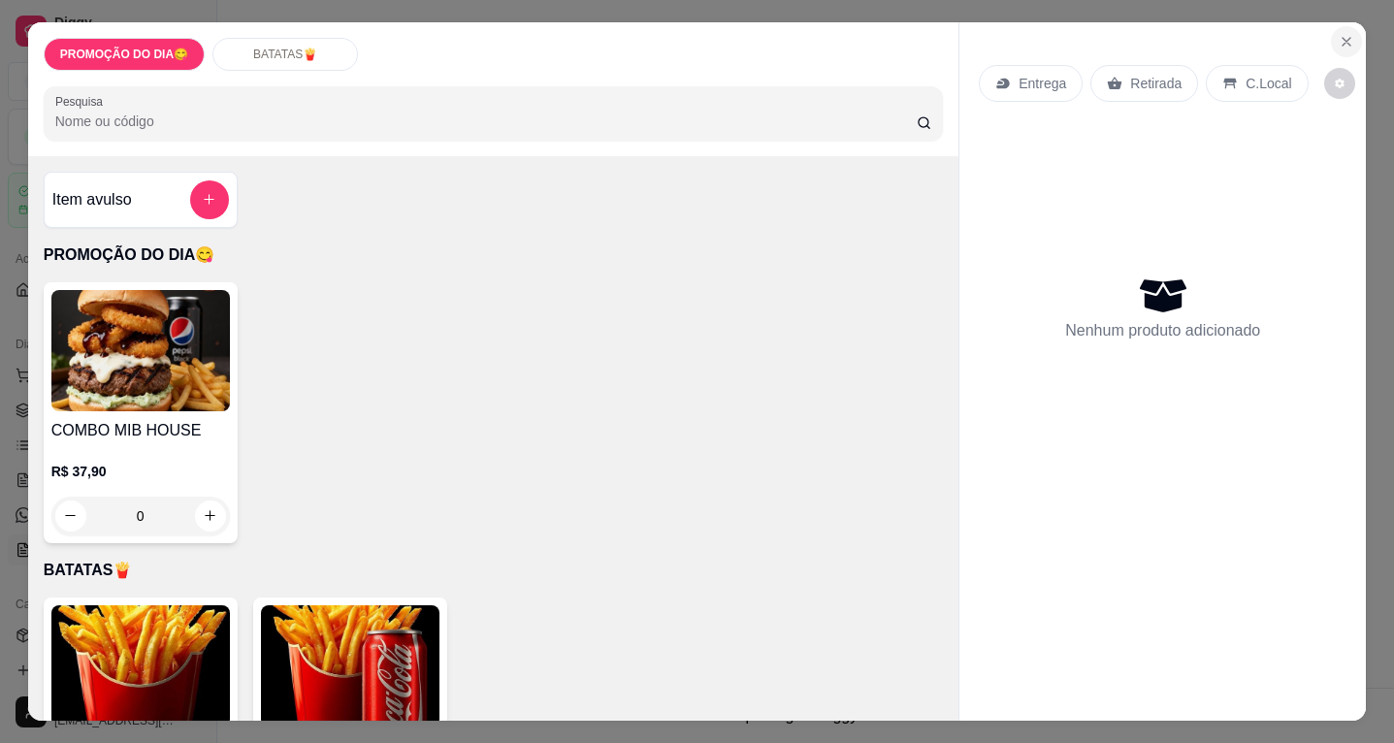
click at [1339, 34] on icon "Close" at bounding box center [1347, 42] width 16 height 16
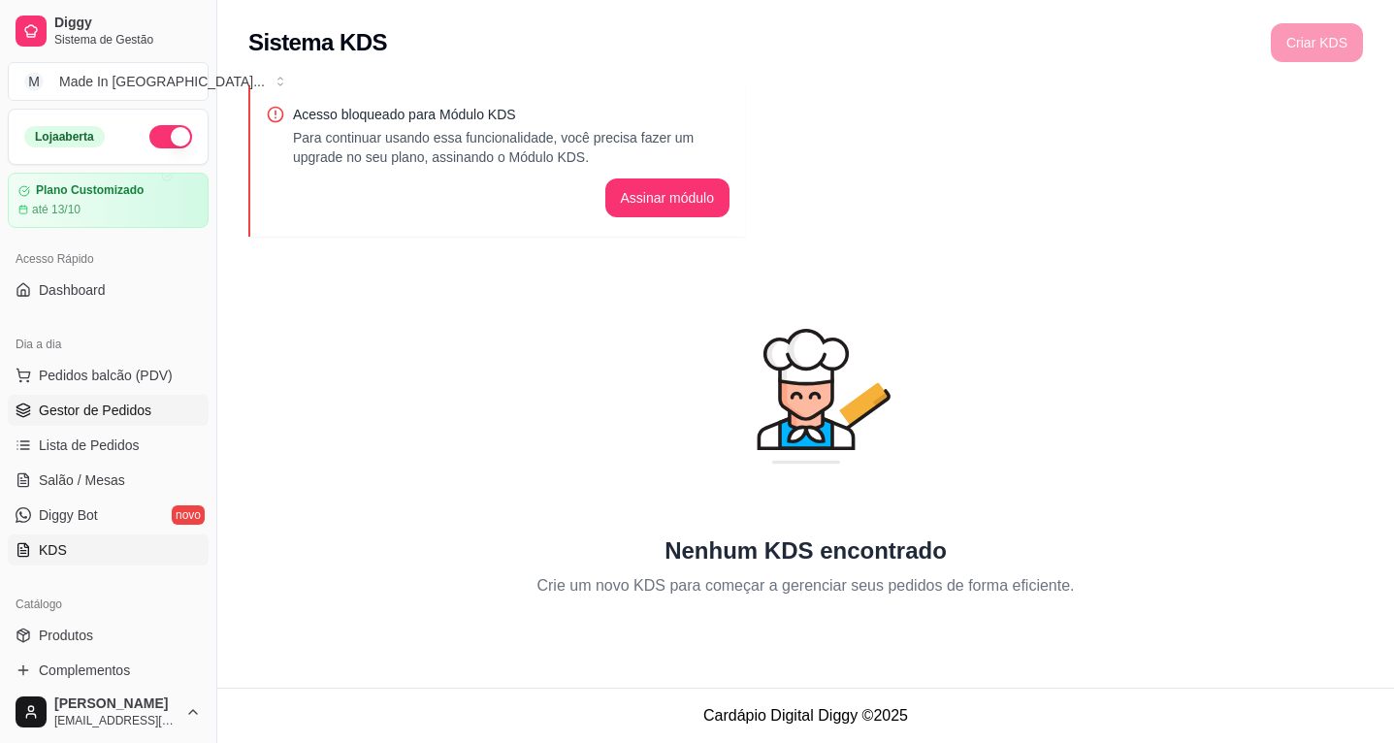
click at [115, 417] on span "Gestor de Pedidos" at bounding box center [95, 410] width 113 height 19
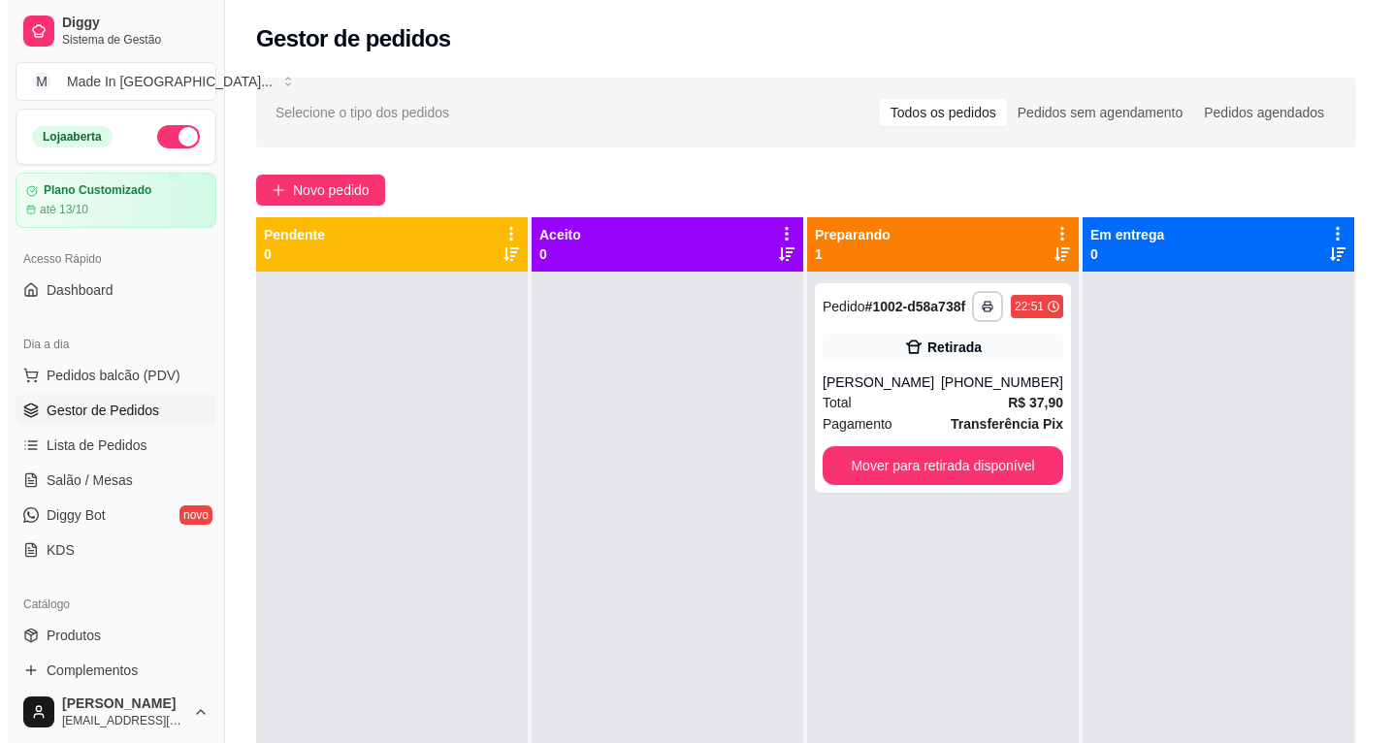
scroll to position [291, 0]
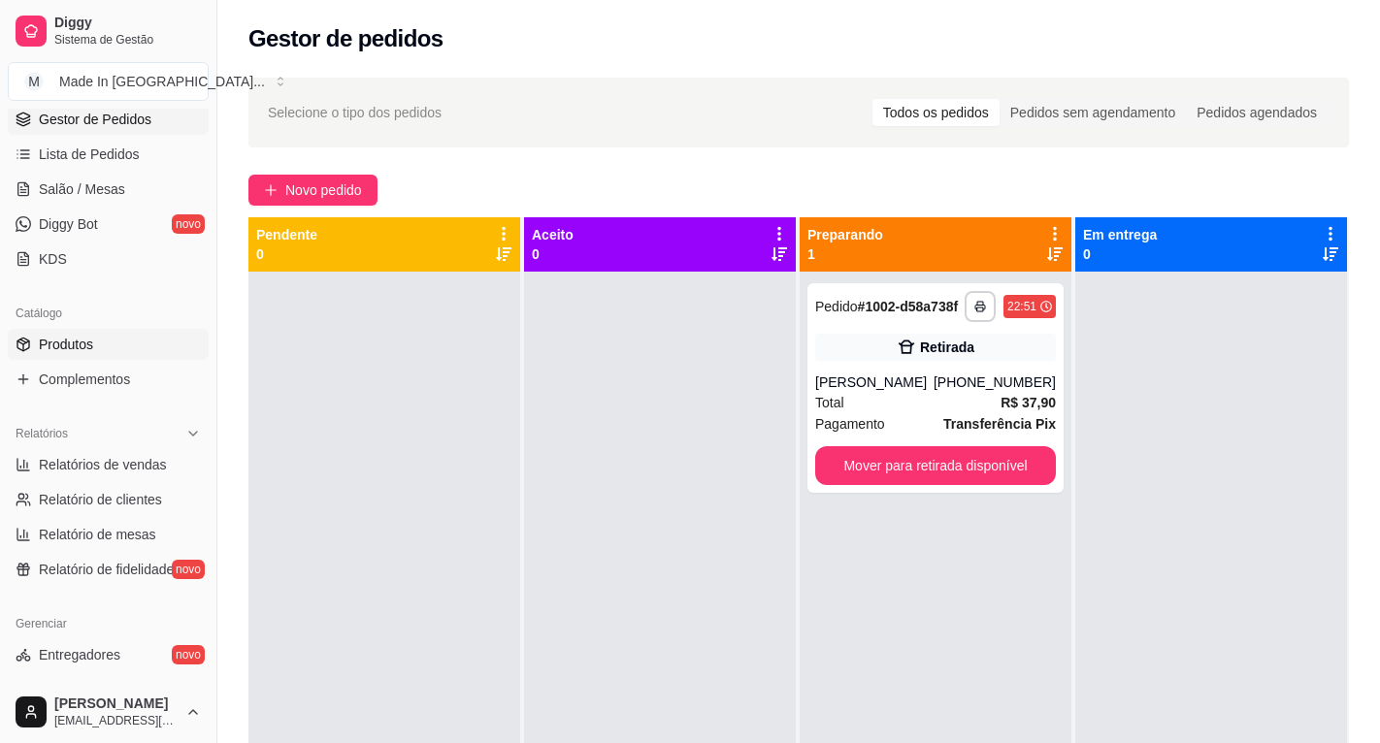
click at [81, 351] on span "Produtos" at bounding box center [66, 344] width 54 height 19
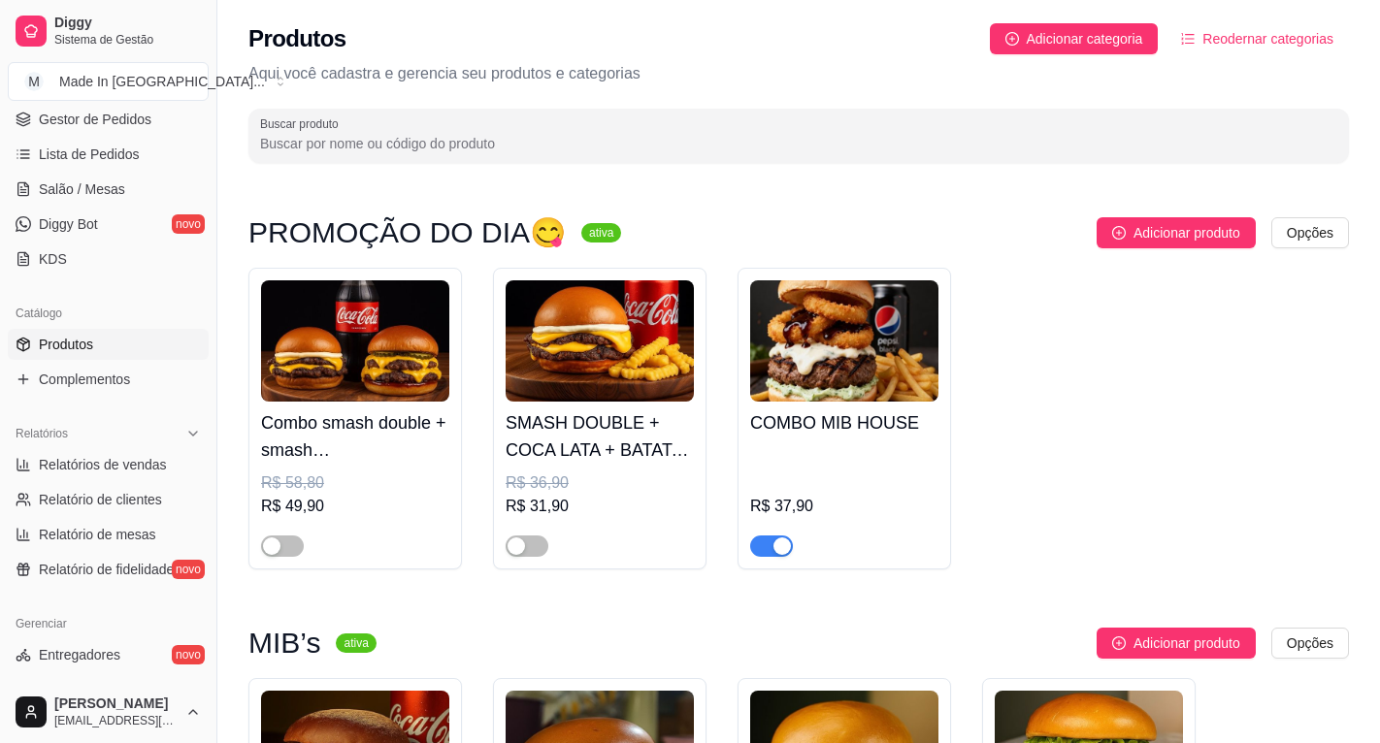
click at [798, 385] on img at bounding box center [844, 340] width 188 height 121
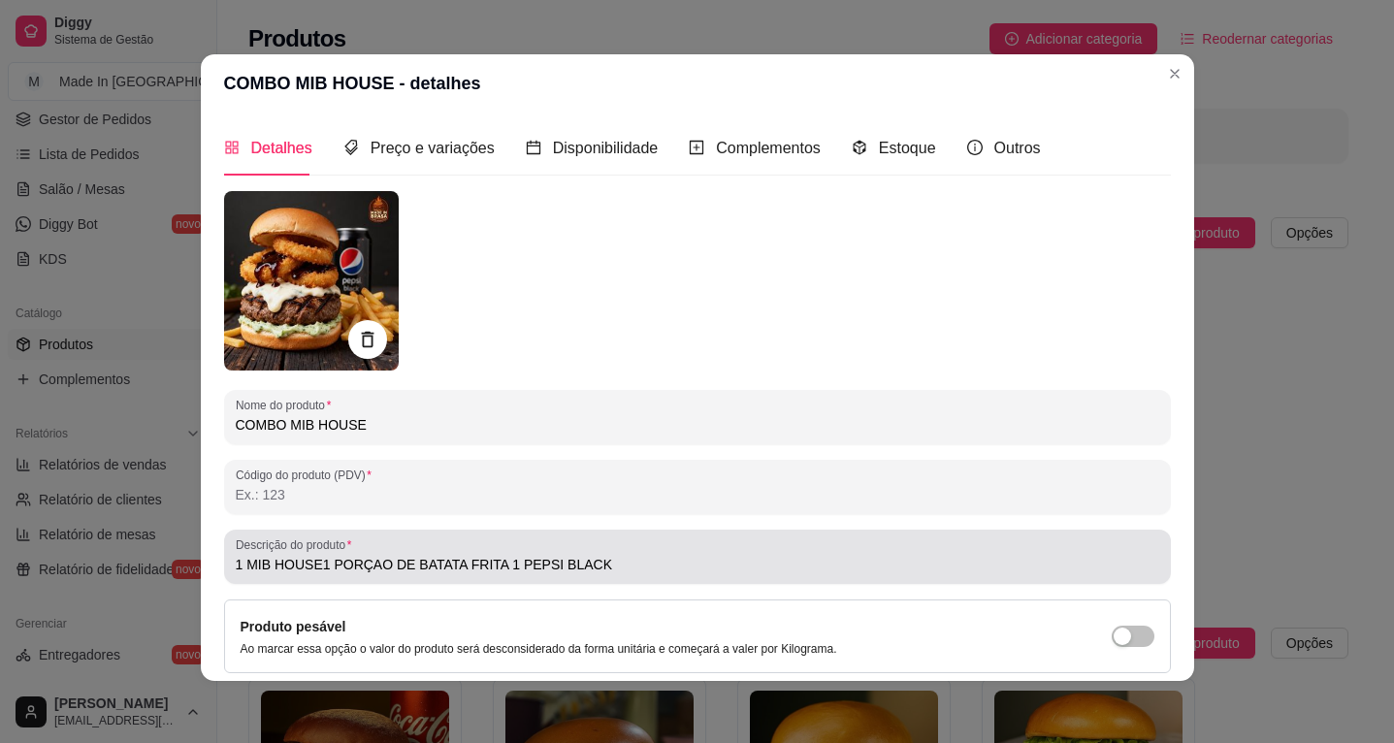
type input "1 MIB HOUSE1 PORÇAO DE BATATA FRITA 1 PEPSI BLACK"
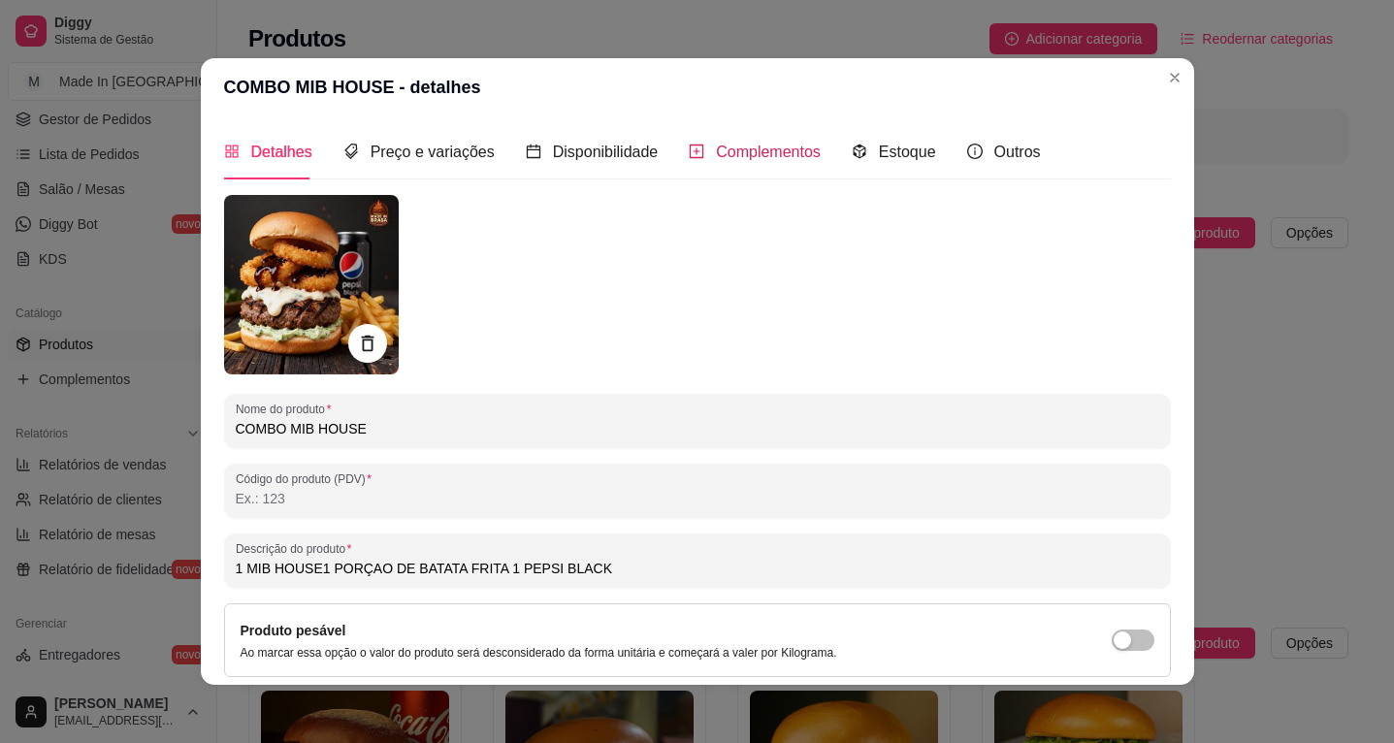
click at [716, 153] on span "Complementos" at bounding box center [768, 152] width 105 height 16
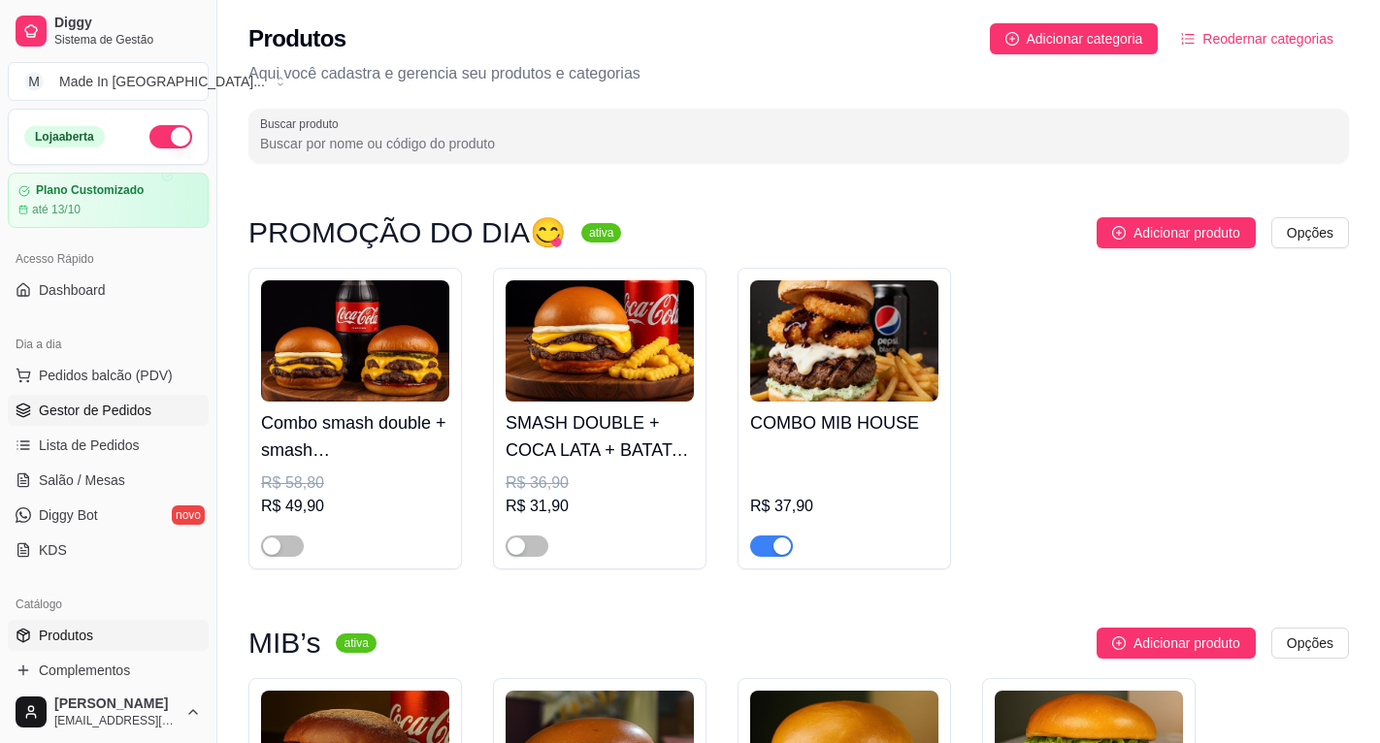
click at [135, 409] on span "Gestor de Pedidos" at bounding box center [95, 410] width 113 height 19
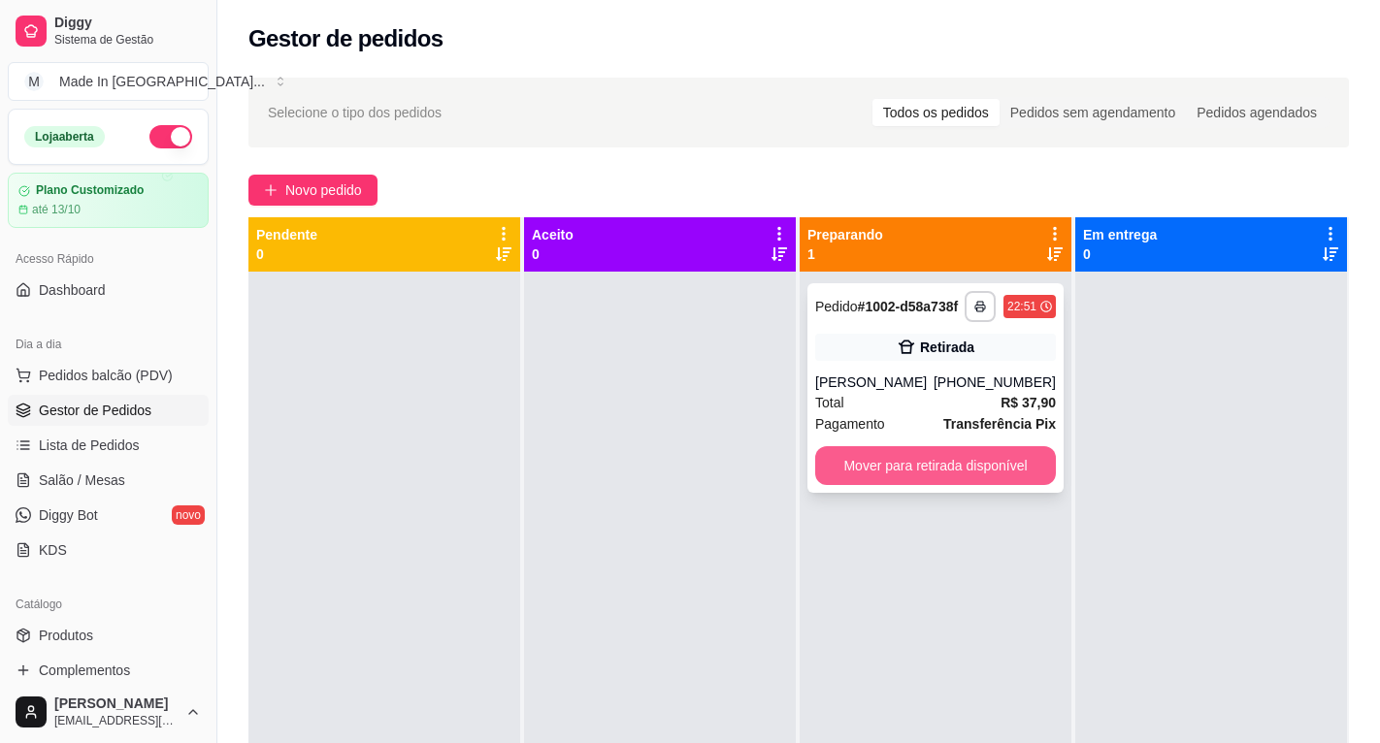
click at [947, 454] on button "Mover para retirada disponível" at bounding box center [935, 465] width 241 height 39
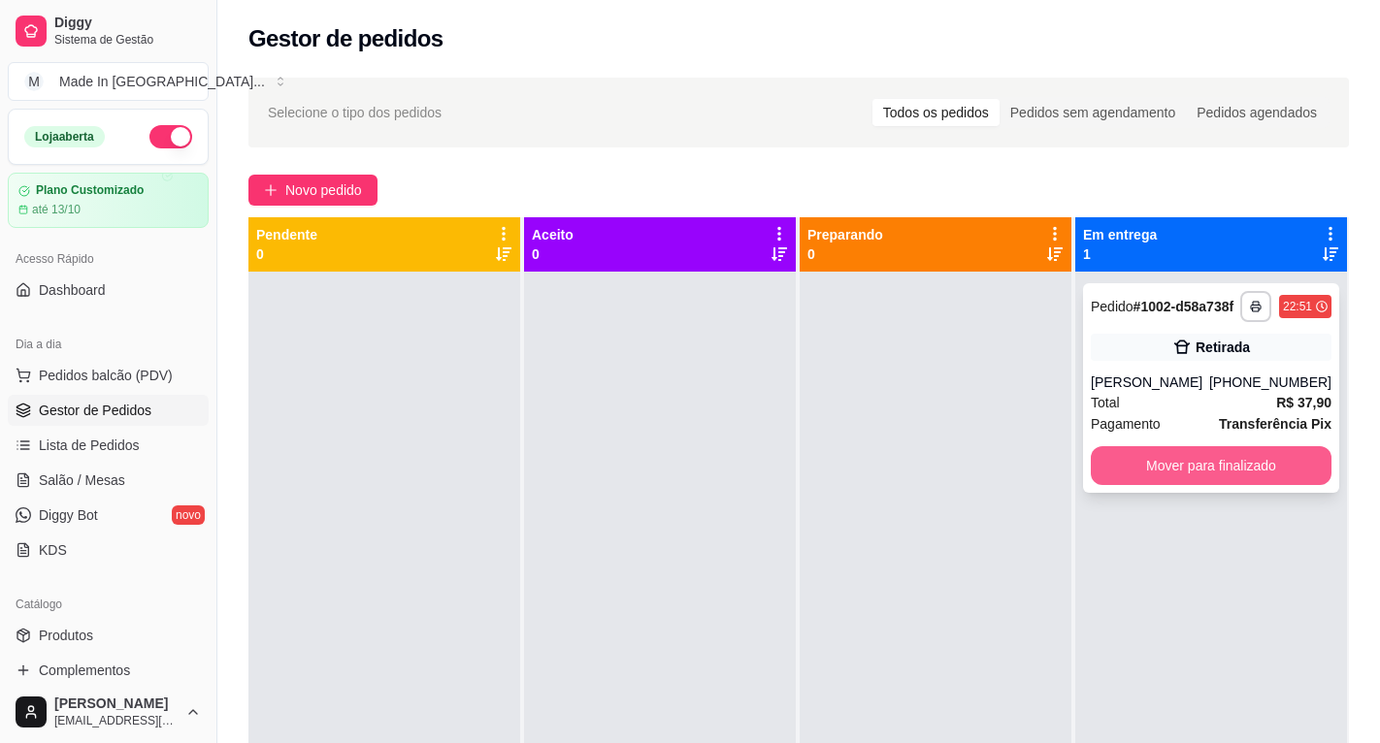
click at [1253, 462] on button "Mover para finalizado" at bounding box center [1210, 465] width 241 height 39
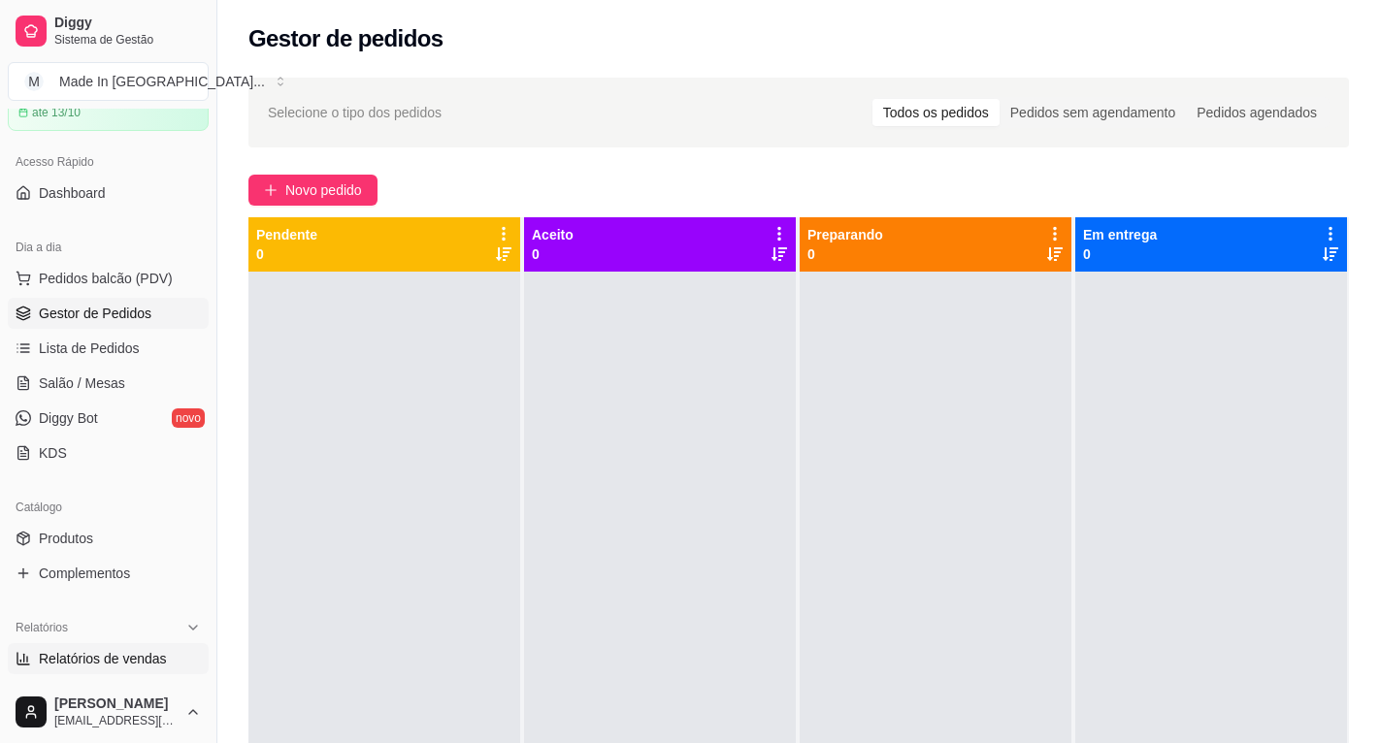
scroll to position [291, 0]
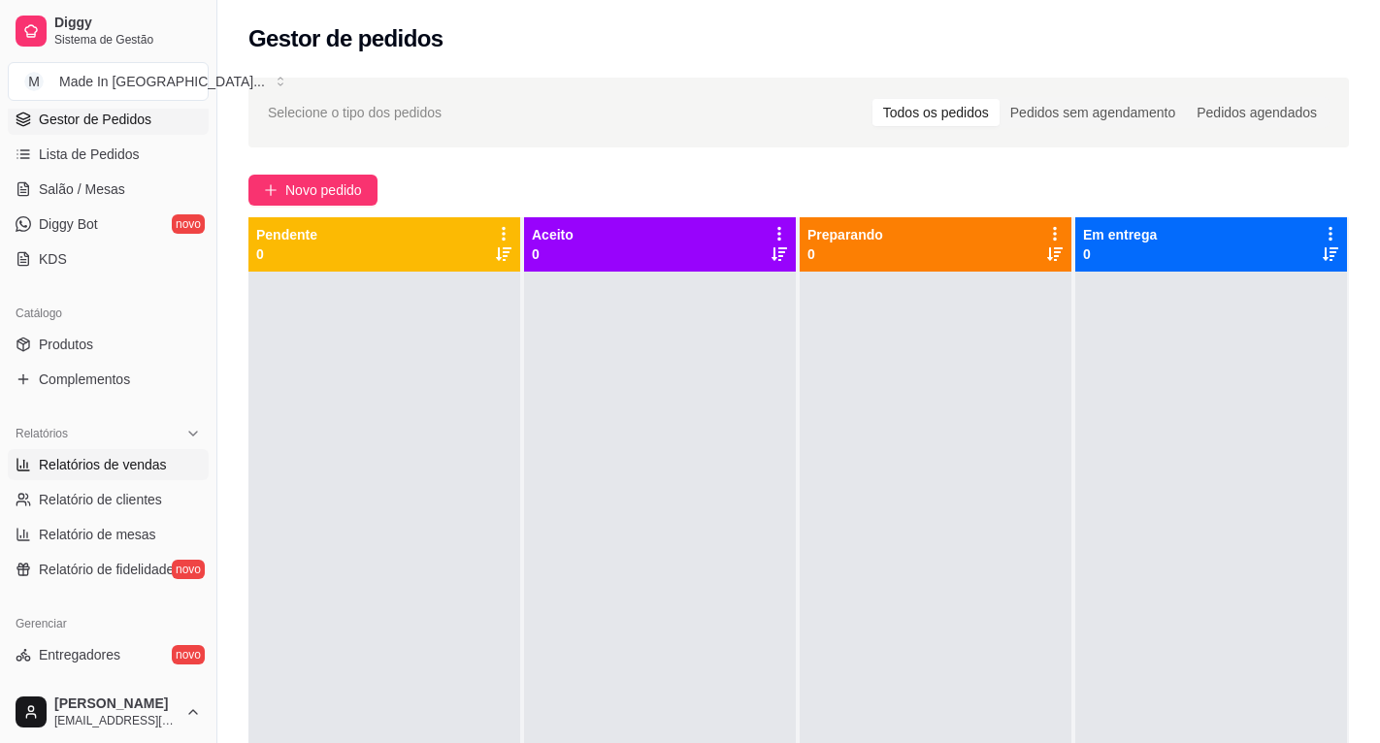
click at [97, 465] on span "Relatórios de vendas" at bounding box center [103, 464] width 128 height 19
select select "ALL"
select select "0"
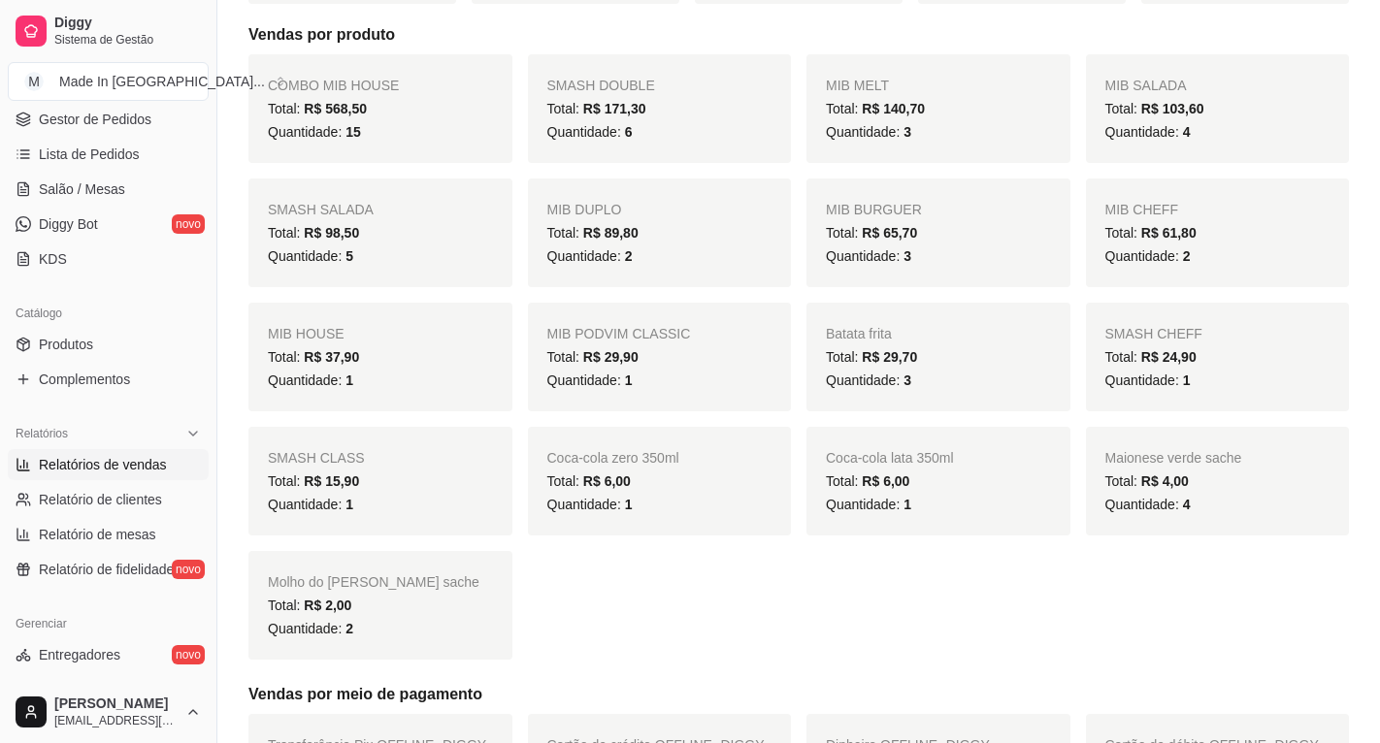
scroll to position [291, 0]
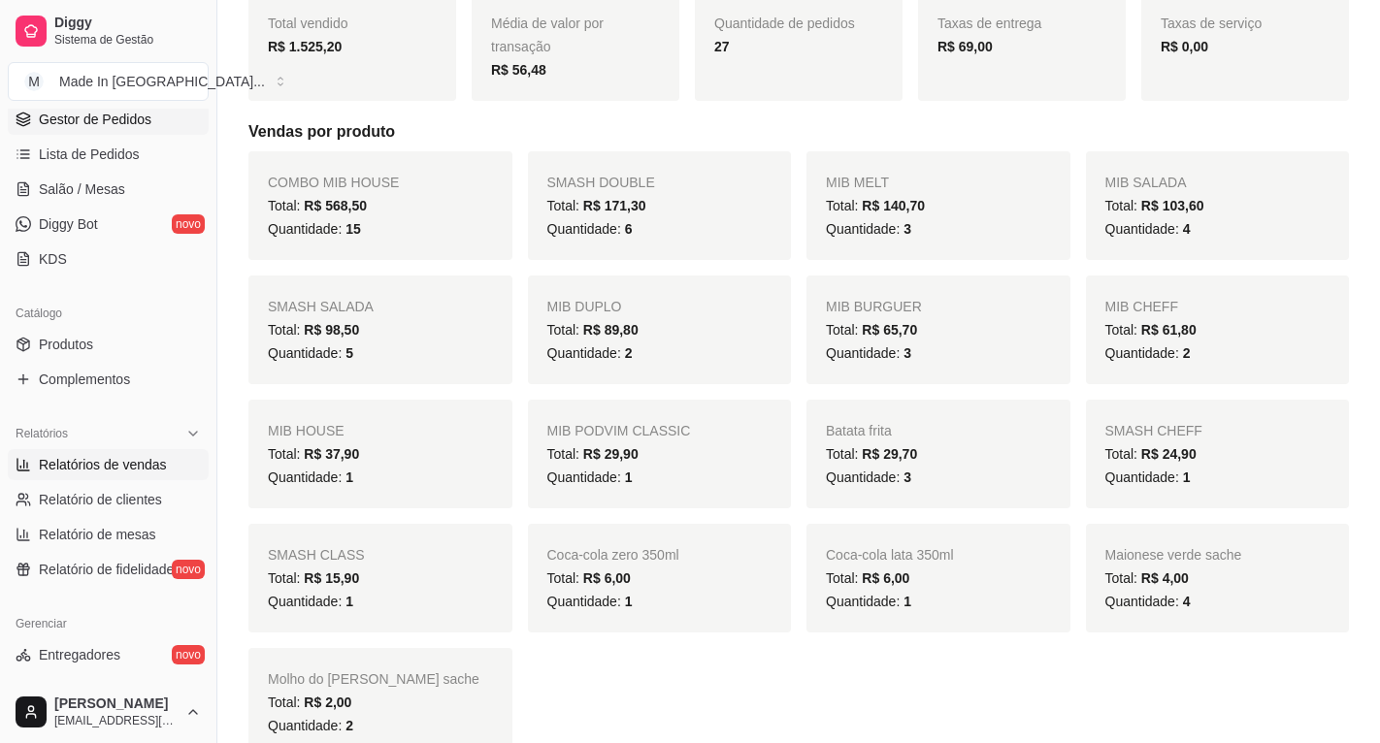
click at [108, 130] on link "Gestor de Pedidos" at bounding box center [108, 119] width 201 height 31
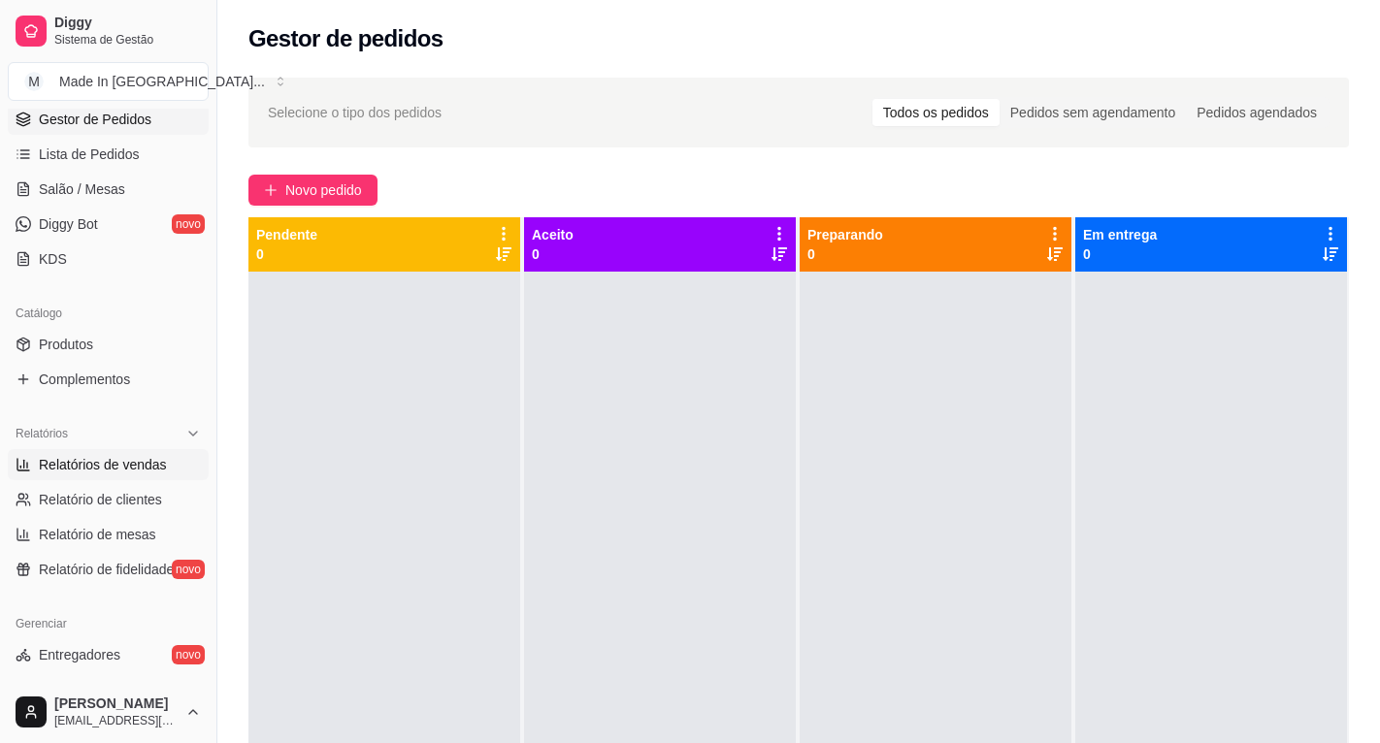
click at [133, 473] on span "Relatórios de vendas" at bounding box center [103, 464] width 128 height 19
select select "ALL"
select select "0"
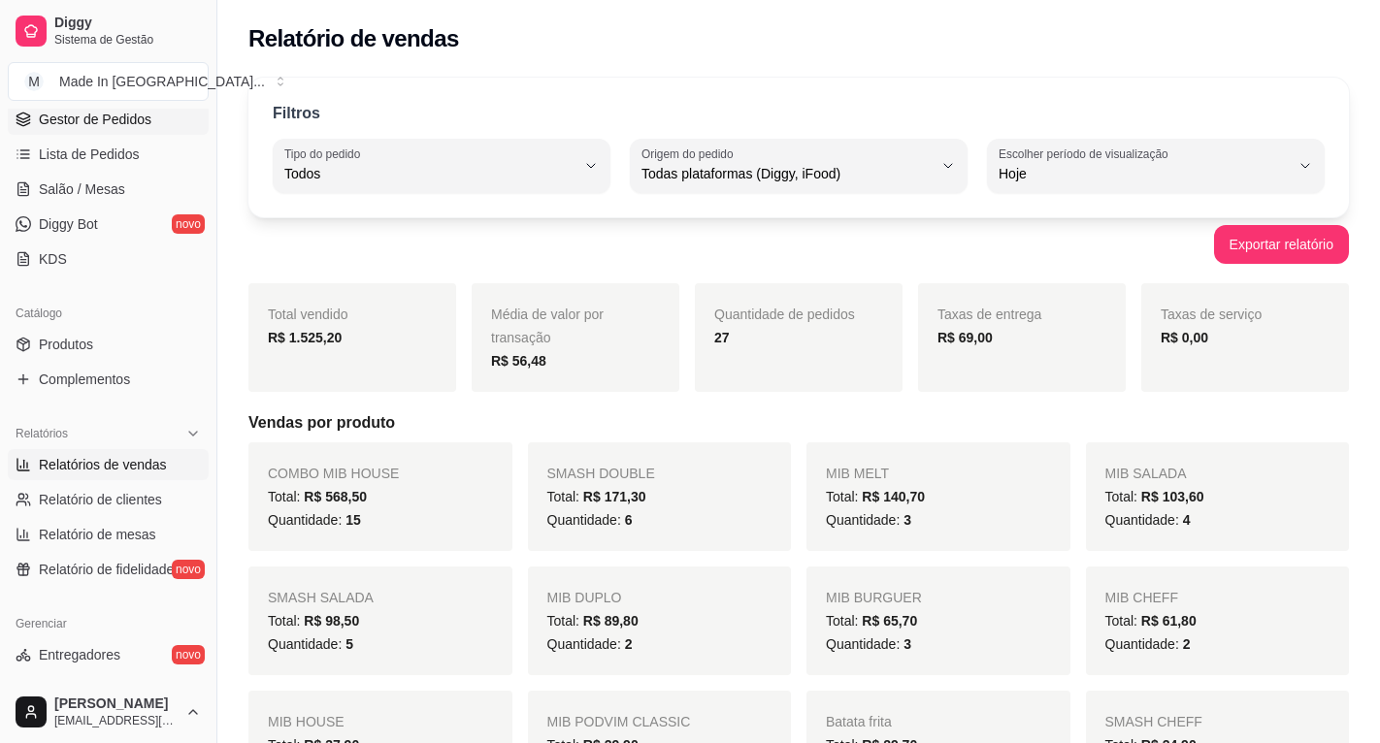
click at [104, 122] on span "Gestor de Pedidos" at bounding box center [95, 119] width 113 height 19
